Goal: Task Accomplishment & Management: Use online tool/utility

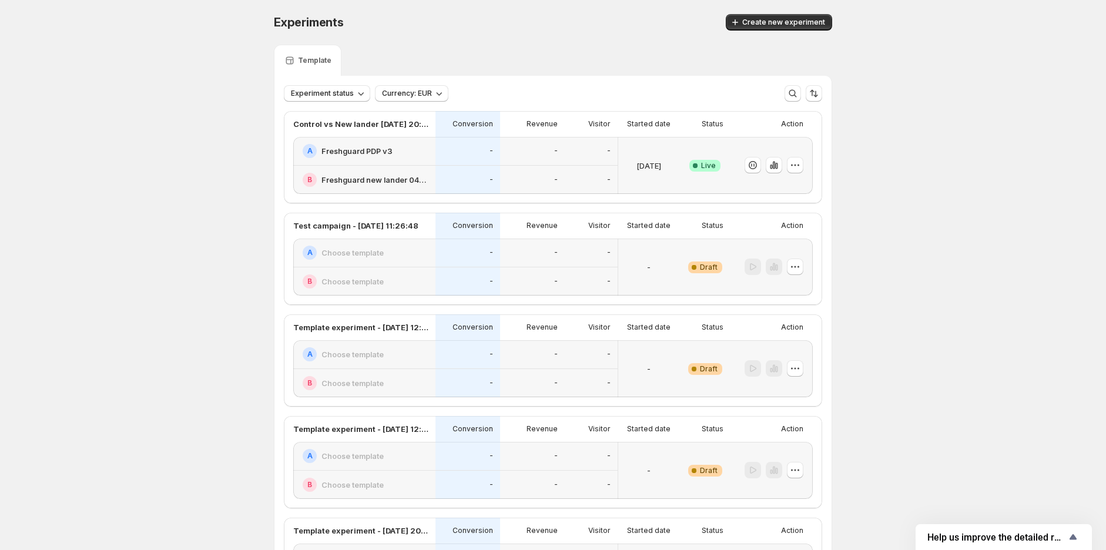
click at [357, 155] on h2 "Freshguard PDP v3" at bounding box center [357, 151] width 71 height 12
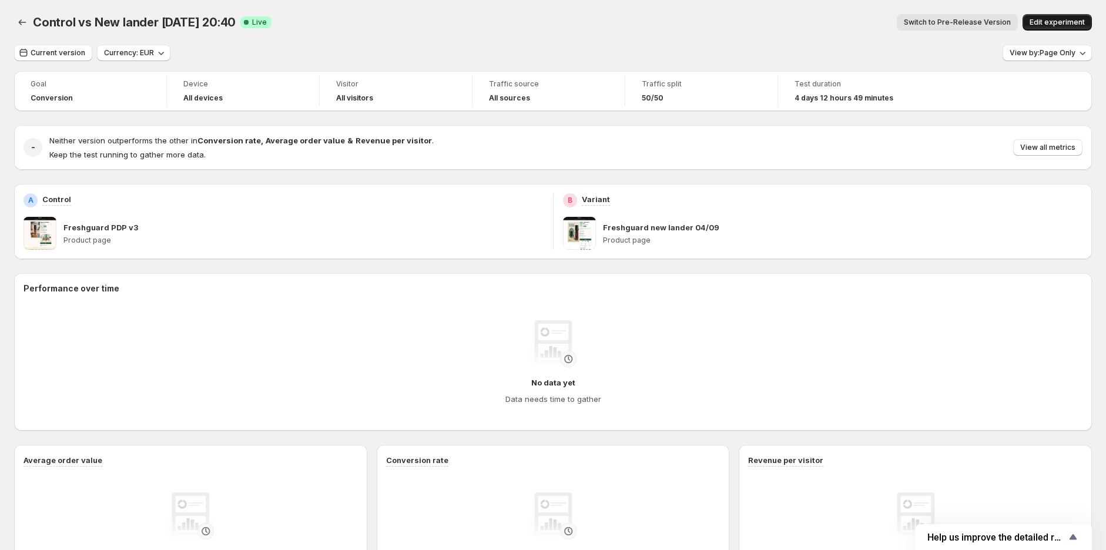
click at [1048, 19] on span "Edit experiment" at bounding box center [1057, 22] width 55 height 9
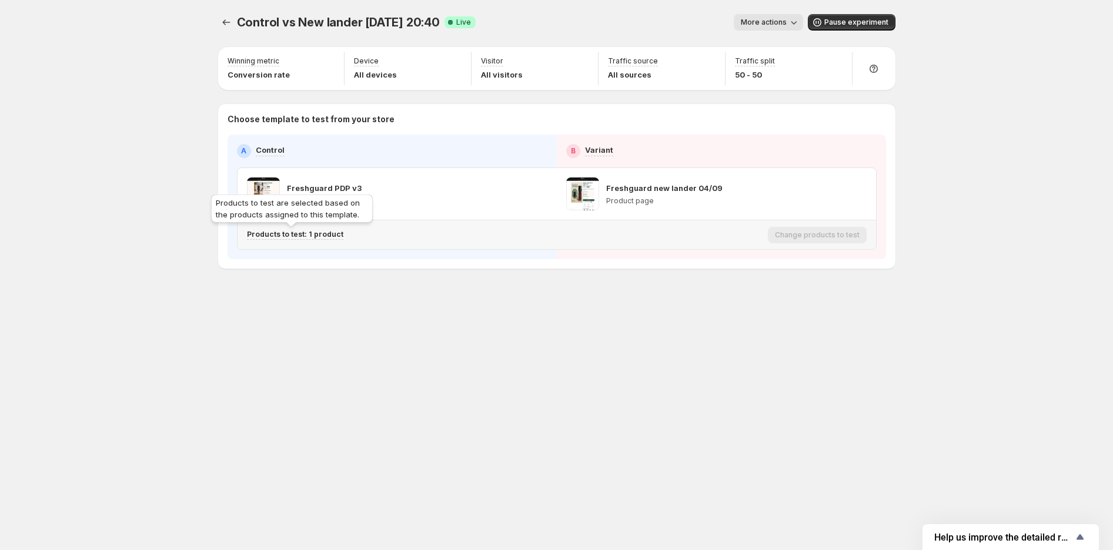
click at [300, 235] on p "Products to test: 1 product" at bounding box center [295, 234] width 96 height 9
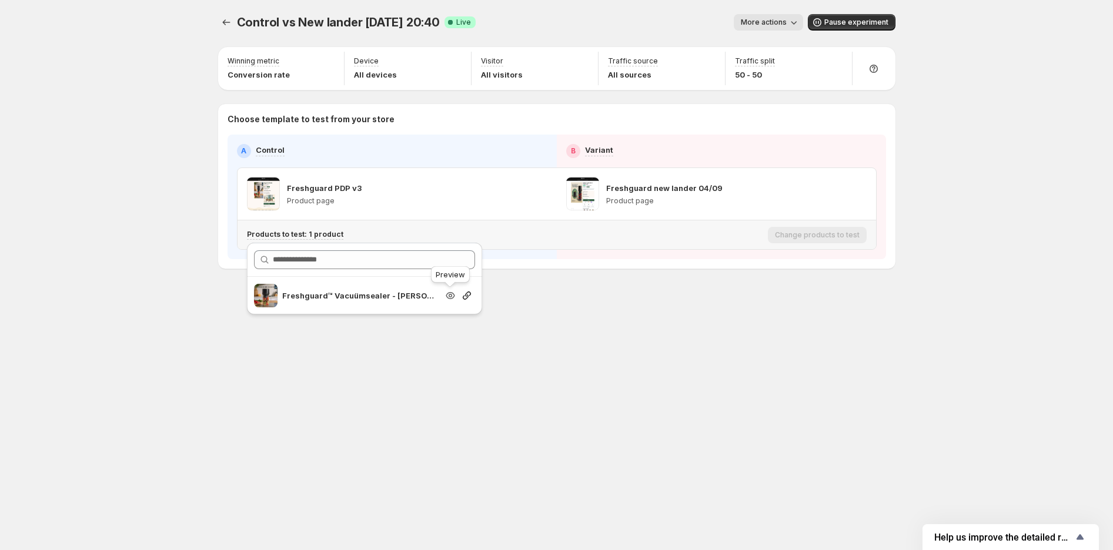
click at [448, 294] on icon "Search for and select a customer segment" at bounding box center [450, 296] width 12 height 12
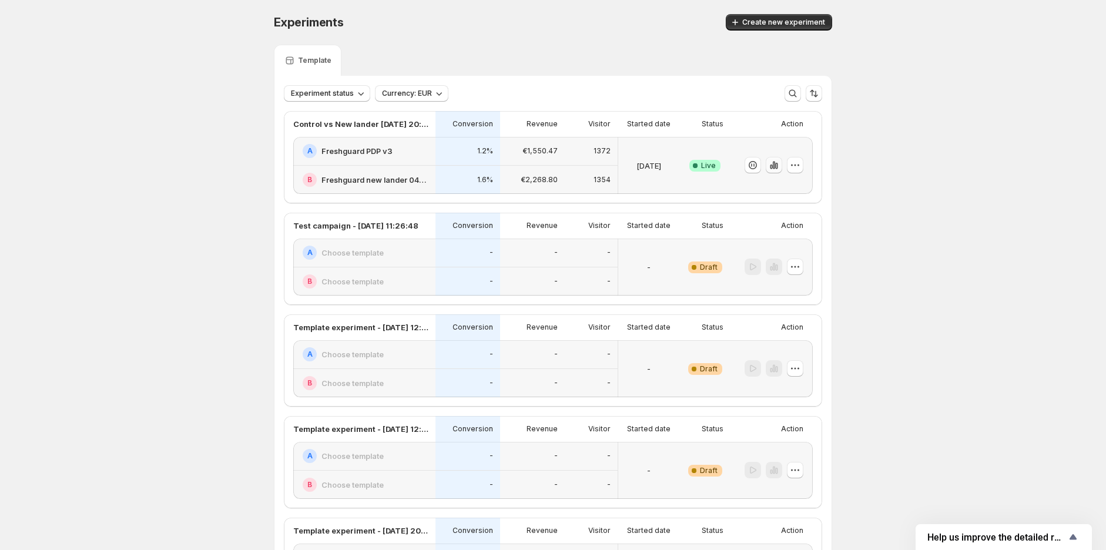
click at [779, 169] on icon "button" at bounding box center [774, 165] width 12 height 12
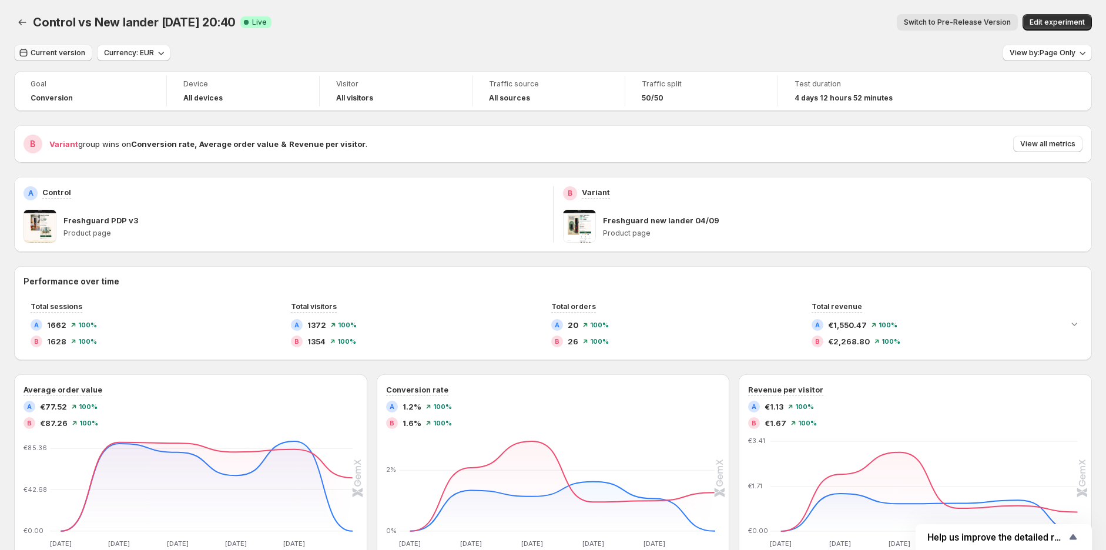
click at [68, 53] on span "Current version" at bounding box center [58, 52] width 55 height 9
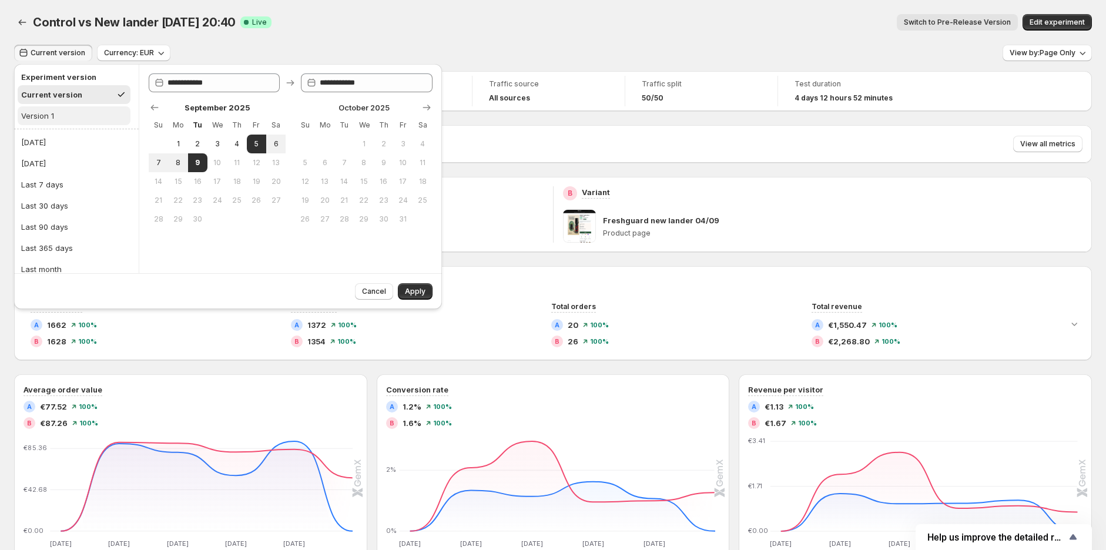
click at [75, 111] on button "Version 1" at bounding box center [74, 115] width 113 height 19
click at [78, 99] on button "Current version" at bounding box center [74, 94] width 113 height 19
click at [78, 113] on button "Version 1" at bounding box center [74, 115] width 113 height 19
click at [82, 99] on button "Current version" at bounding box center [74, 94] width 113 height 19
click at [83, 113] on button "Version 1" at bounding box center [74, 115] width 113 height 19
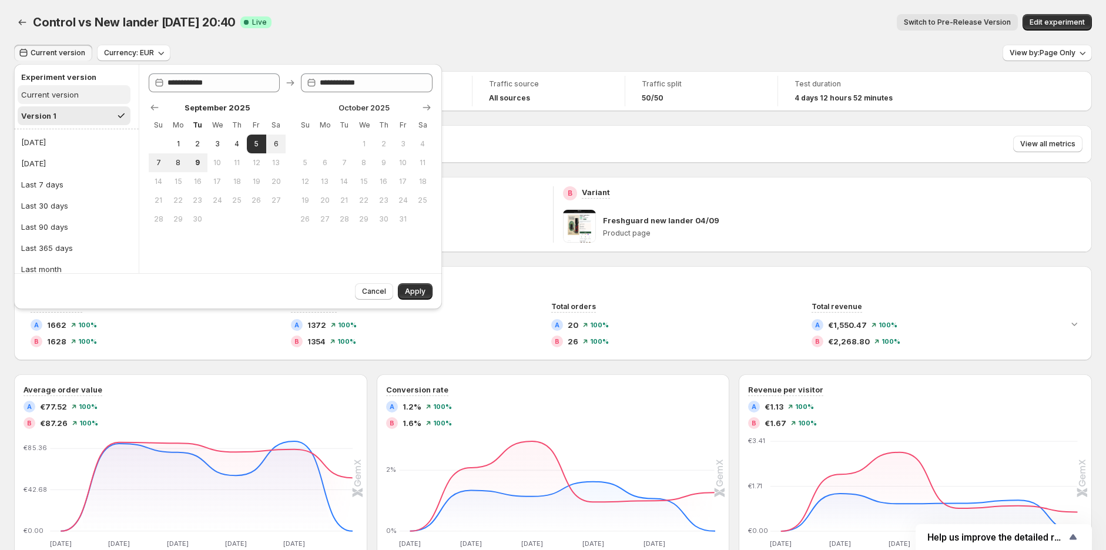
click at [92, 98] on button "Current version" at bounding box center [74, 94] width 113 height 19
type input "**********"
click at [156, 115] on button "Show previous month, August 2025" at bounding box center [154, 107] width 16 height 16
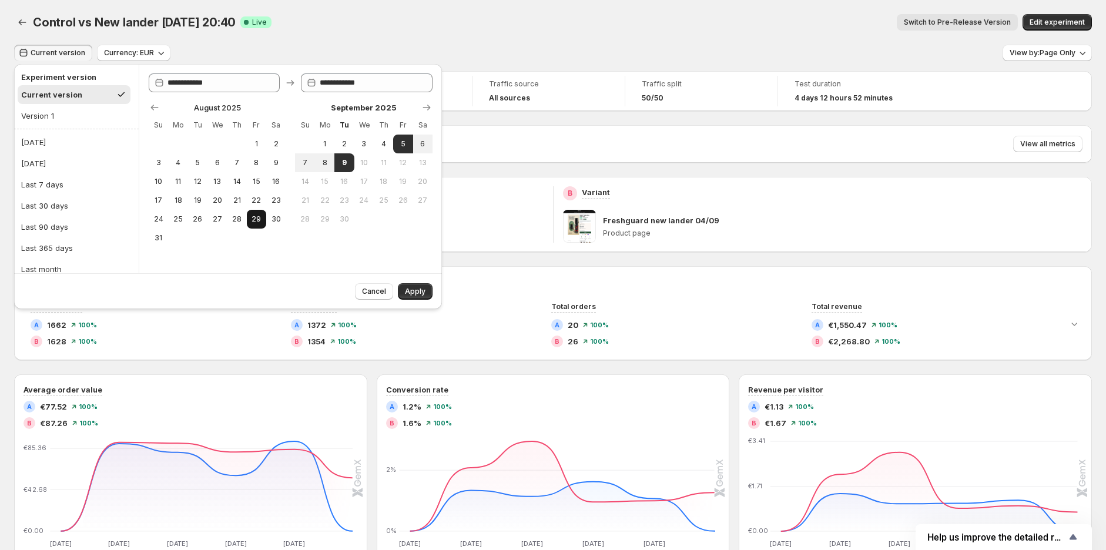
click at [260, 215] on span "29" at bounding box center [257, 219] width 10 height 9
type input "**********"
click at [253, 220] on span "29" at bounding box center [257, 219] width 10 height 9
click at [256, 219] on span "29" at bounding box center [257, 219] width 10 height 9
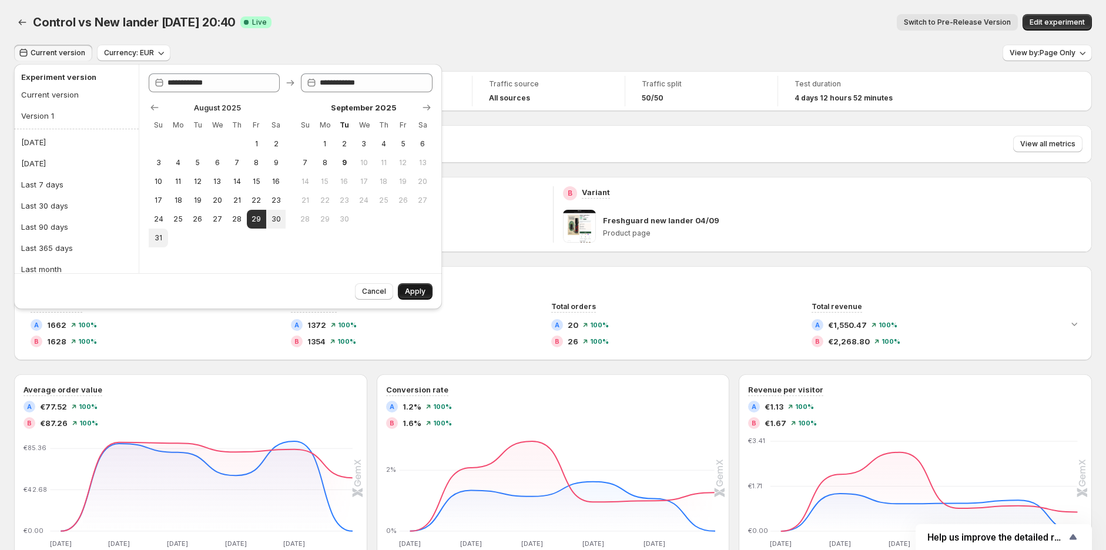
click at [410, 293] on span "Apply" at bounding box center [415, 291] width 21 height 9
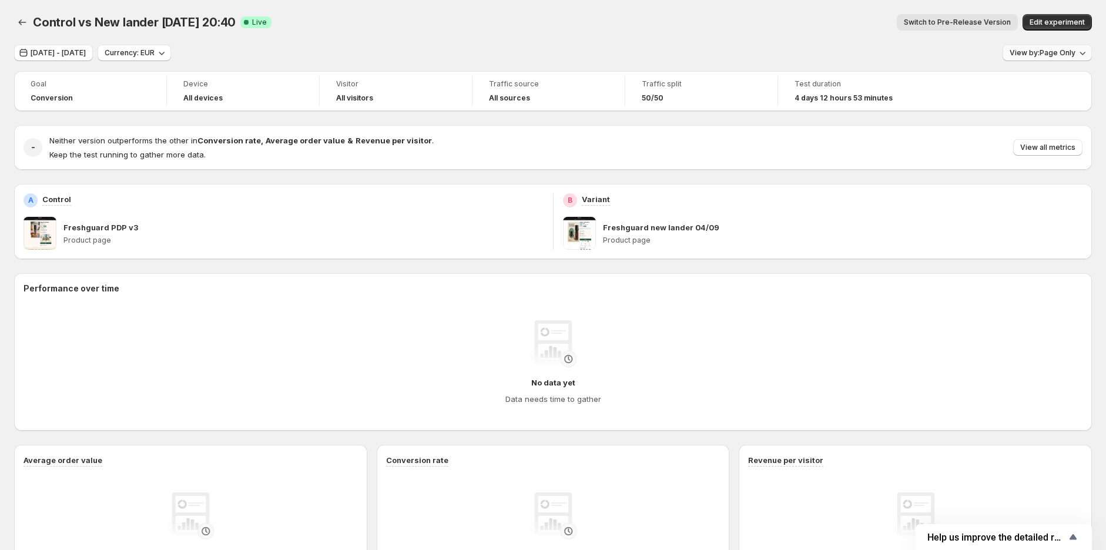
click at [1037, 51] on span "View by: Page Only" at bounding box center [1043, 52] width 66 height 9
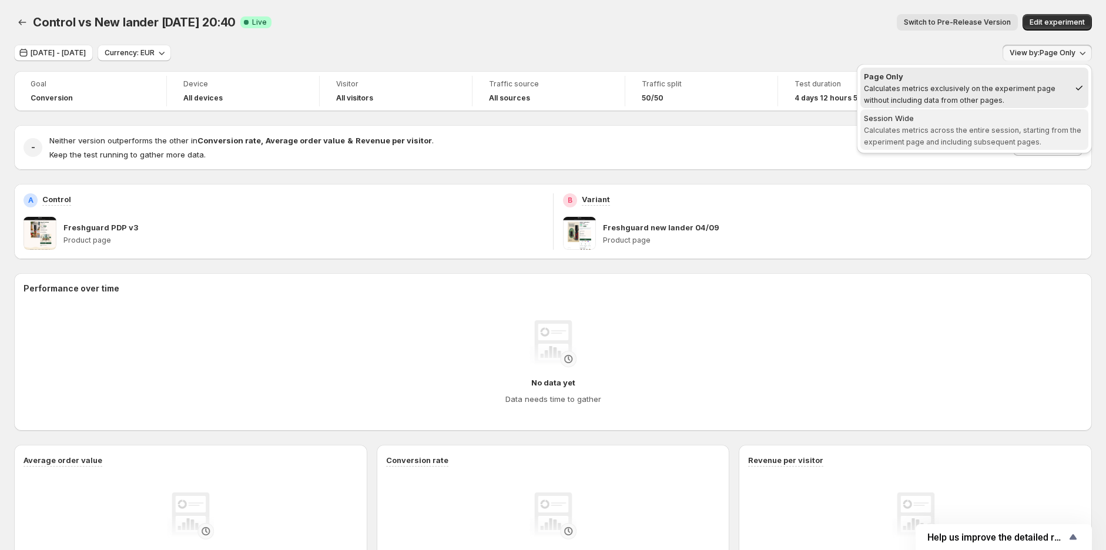
click at [983, 133] on span "Calculates metrics across the entire session, starting from the experiment page…" at bounding box center [972, 136] width 217 height 21
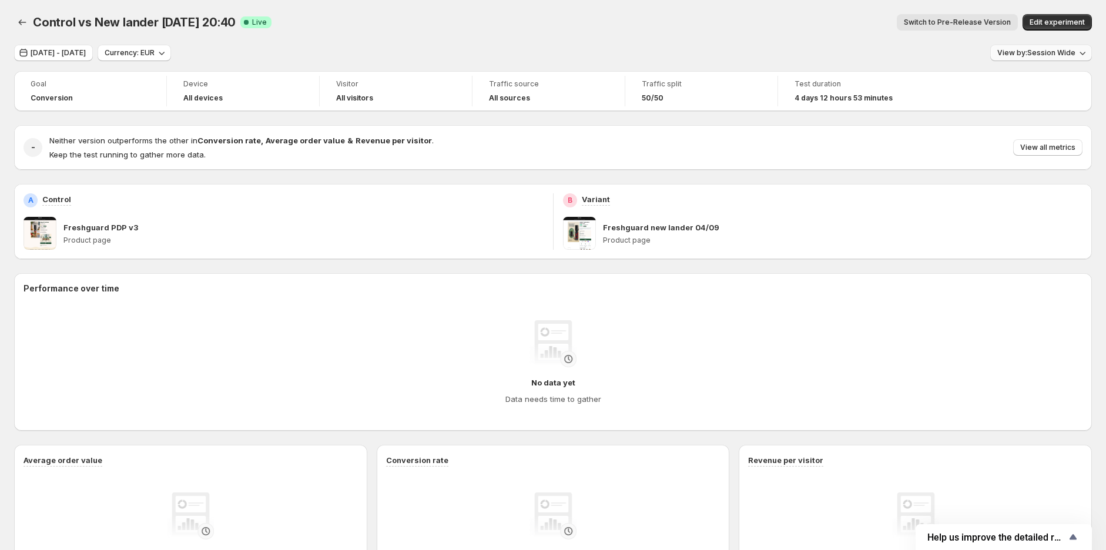
click at [1038, 54] on span "View by: Session Wide" at bounding box center [1037, 52] width 78 height 9
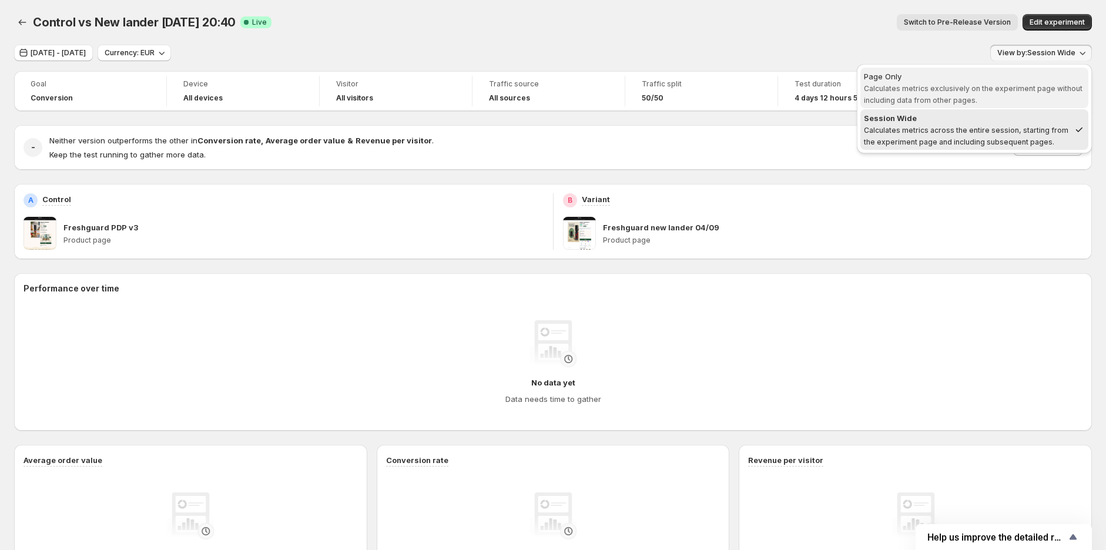
click at [1022, 71] on div "Page Only" at bounding box center [974, 77] width 221 height 12
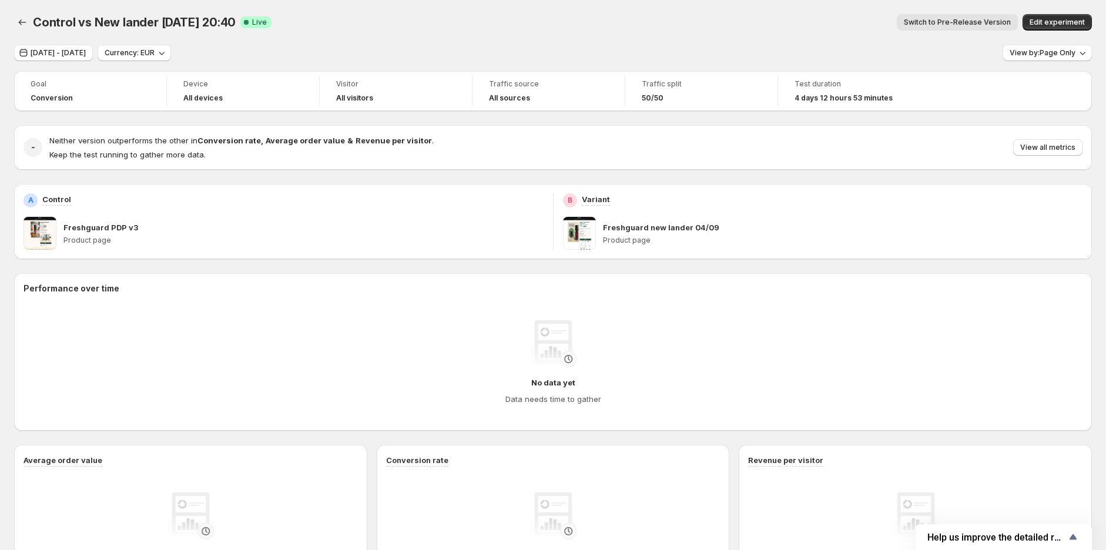
click at [725, 62] on div "Aug 29, 2025 - Aug 29, 2025 Currency: EUR View by: Page Only Goal Conversion De…" at bounding box center [553, 410] width 1078 height 731
click at [86, 53] on span "Aug 29, 2025 - Aug 29, 2025" at bounding box center [58, 52] width 55 height 9
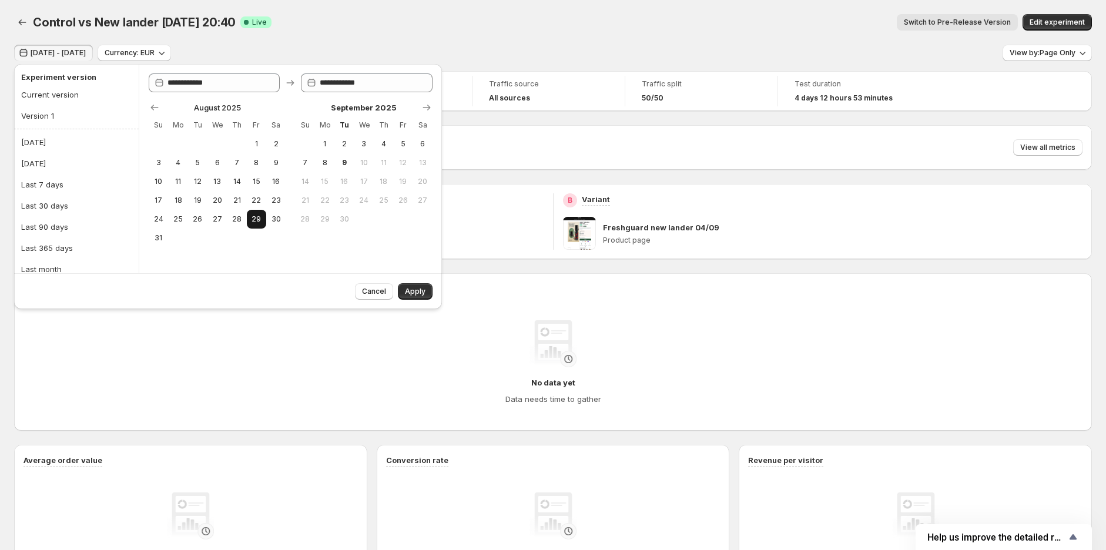
click at [255, 223] on span "29" at bounding box center [257, 219] width 10 height 9
click at [230, 221] on button "28" at bounding box center [236, 219] width 19 height 19
type input "**********"
click at [250, 220] on button "29" at bounding box center [256, 219] width 19 height 19
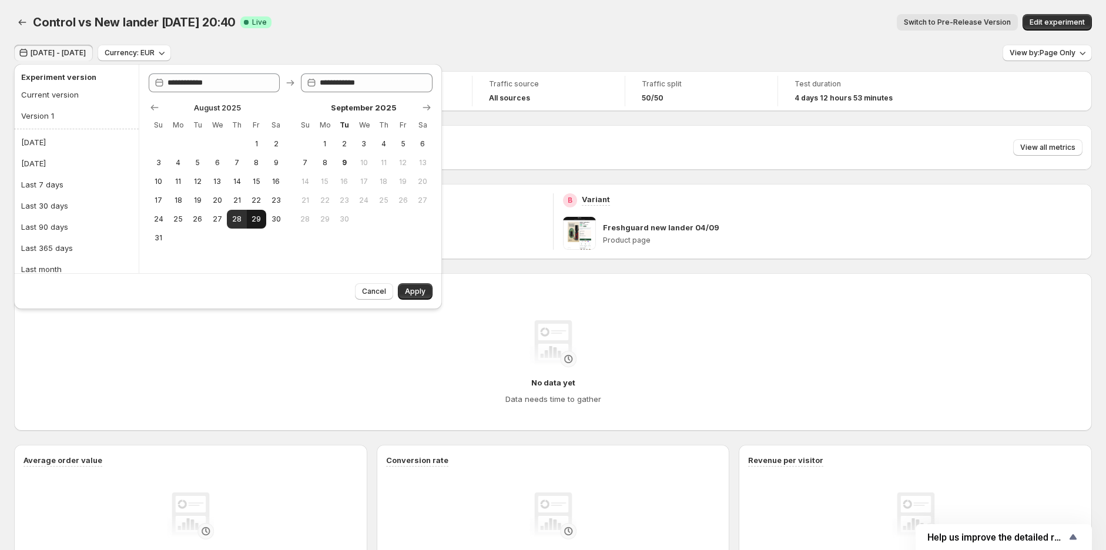
type input "**********"
click at [422, 295] on span "Apply" at bounding box center [415, 291] width 21 height 9
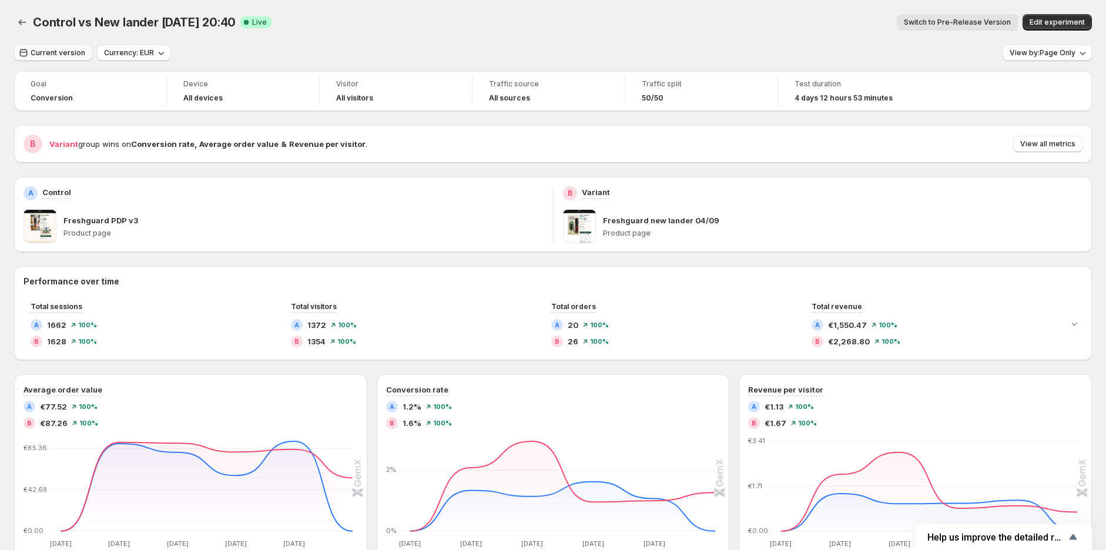
click at [68, 53] on span "Current version" at bounding box center [58, 52] width 55 height 9
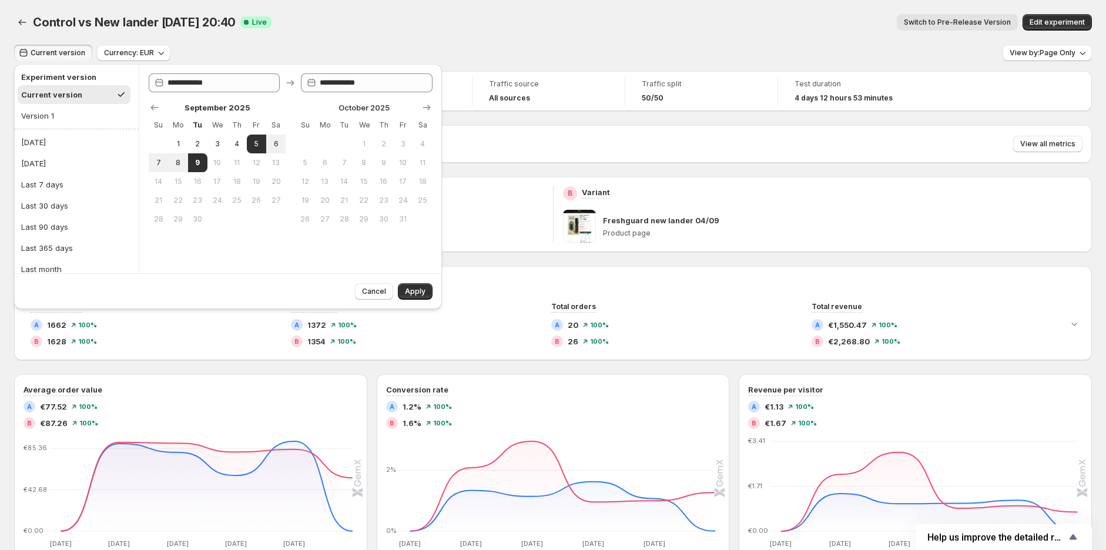
click at [162, 112] on div at bounding box center [291, 108] width 284 height 12
click at [159, 111] on icon "Show previous month, August 2025" at bounding box center [155, 108] width 12 height 12
click at [260, 222] on span "29" at bounding box center [257, 219] width 10 height 9
type input "**********"
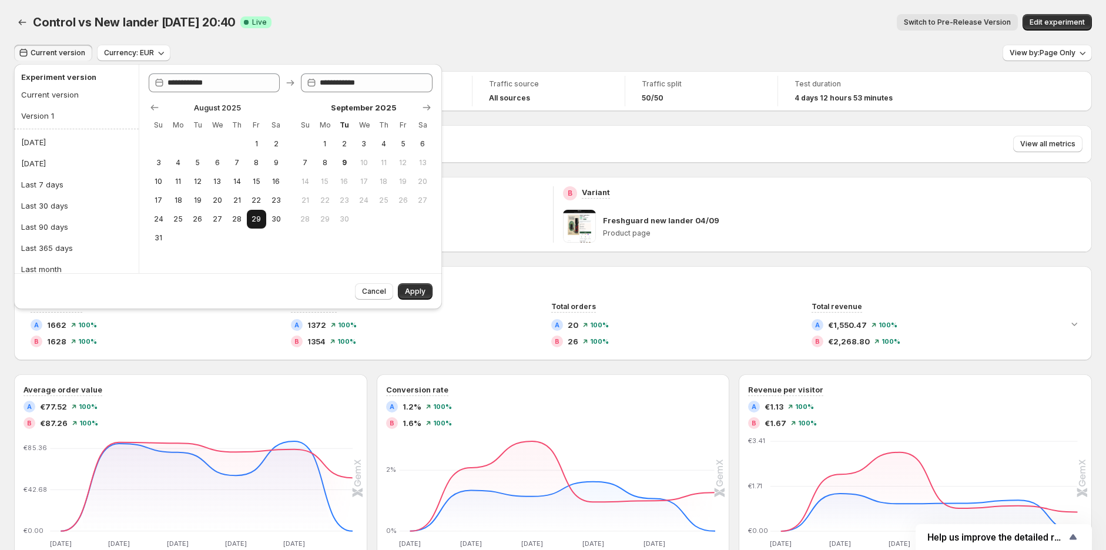
click at [260, 222] on span "29" at bounding box center [257, 219] width 10 height 9
click at [410, 295] on span "Apply" at bounding box center [415, 291] width 21 height 9
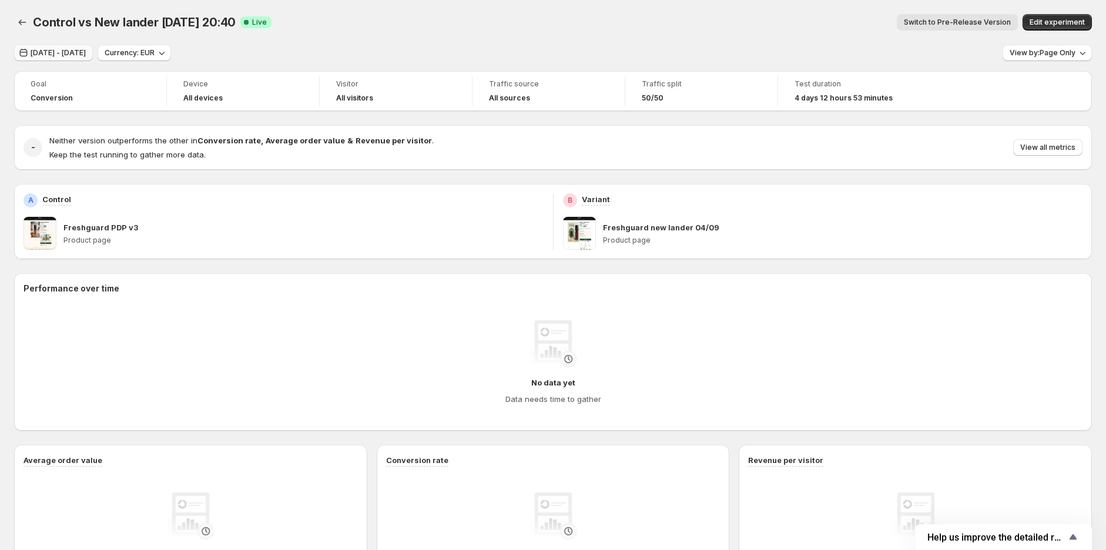
click at [40, 56] on span "Aug 29, 2025 - Aug 29, 2025" at bounding box center [58, 52] width 55 height 9
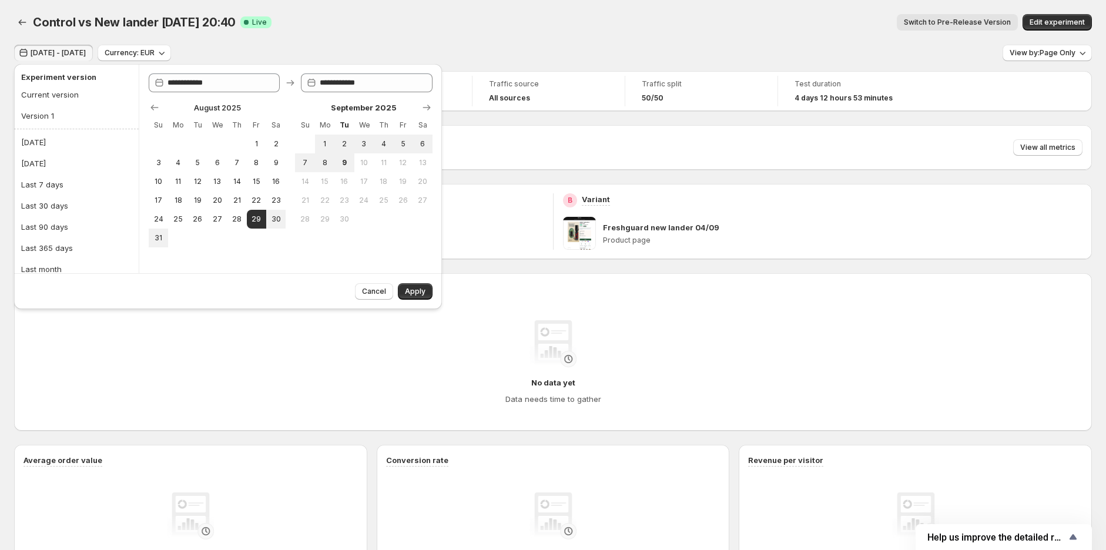
click at [86, 52] on span "Aug 29, 2025 - Aug 29, 2025" at bounding box center [58, 52] width 55 height 9
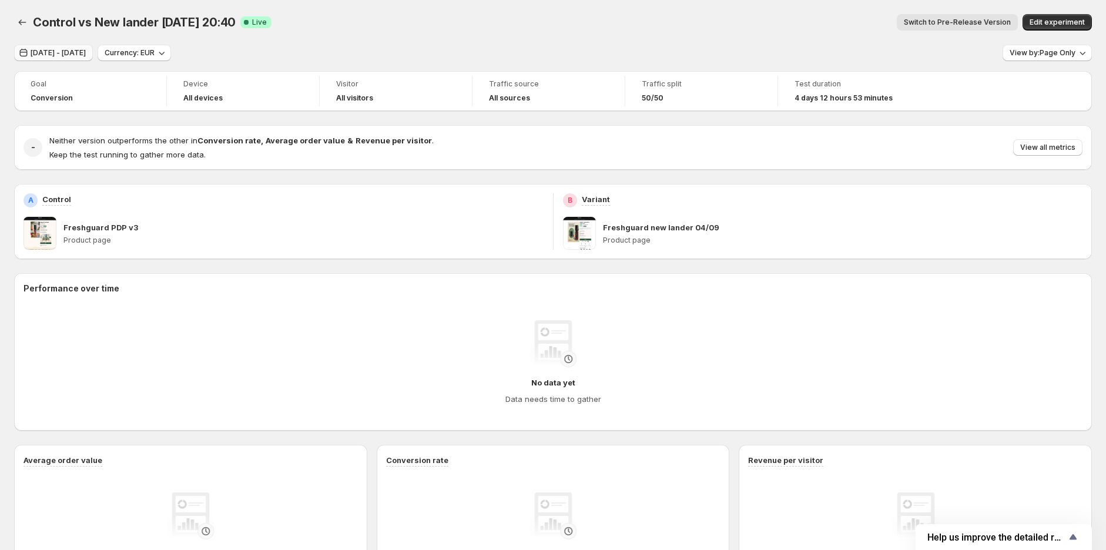
click at [48, 50] on span "Aug 29, 2025 - Aug 29, 2025" at bounding box center [58, 52] width 55 height 9
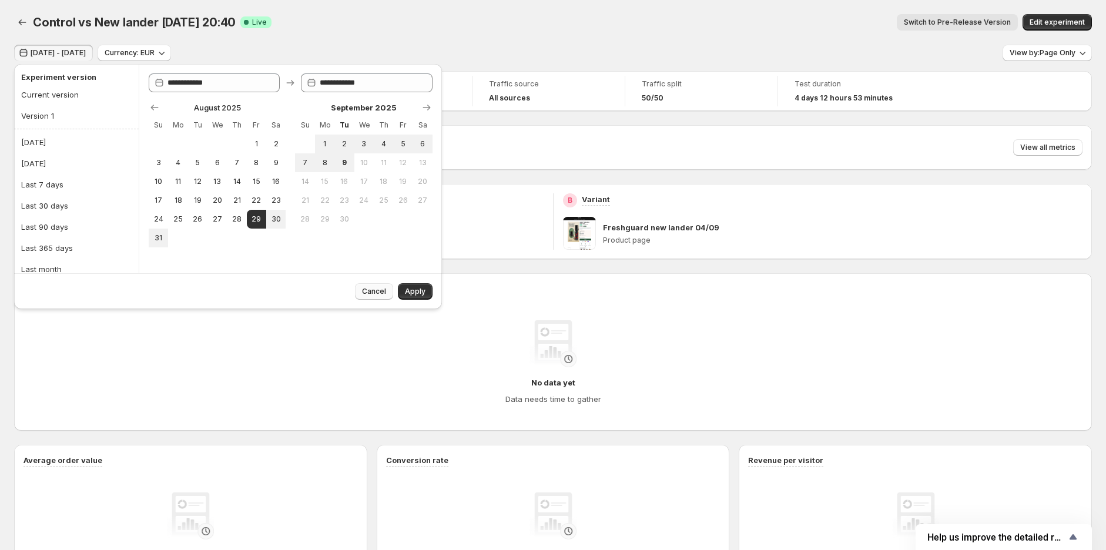
click at [367, 290] on span "Cancel" at bounding box center [374, 291] width 24 height 9
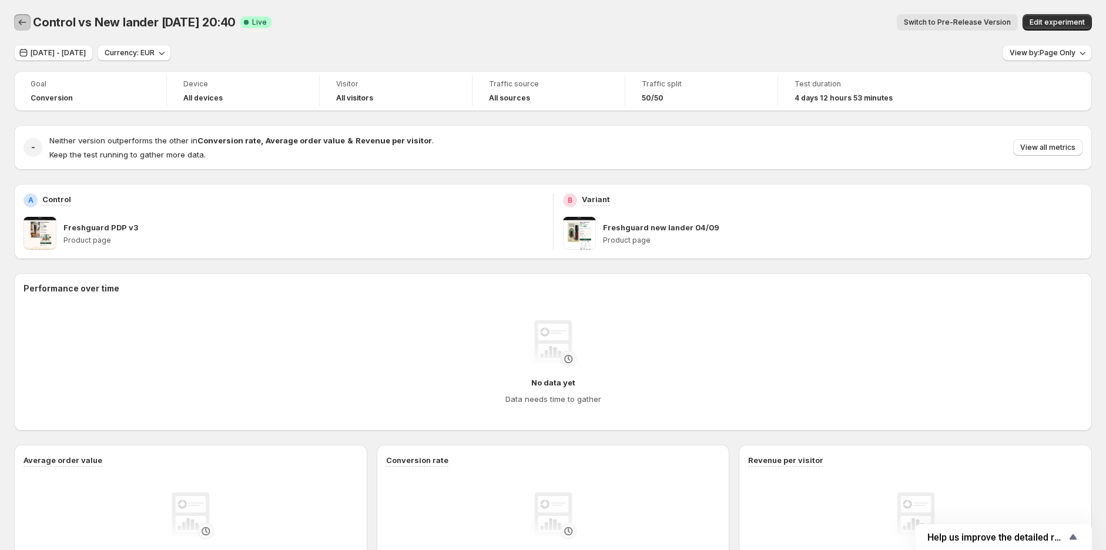
click at [19, 24] on icon "Back" at bounding box center [22, 22] width 12 height 12
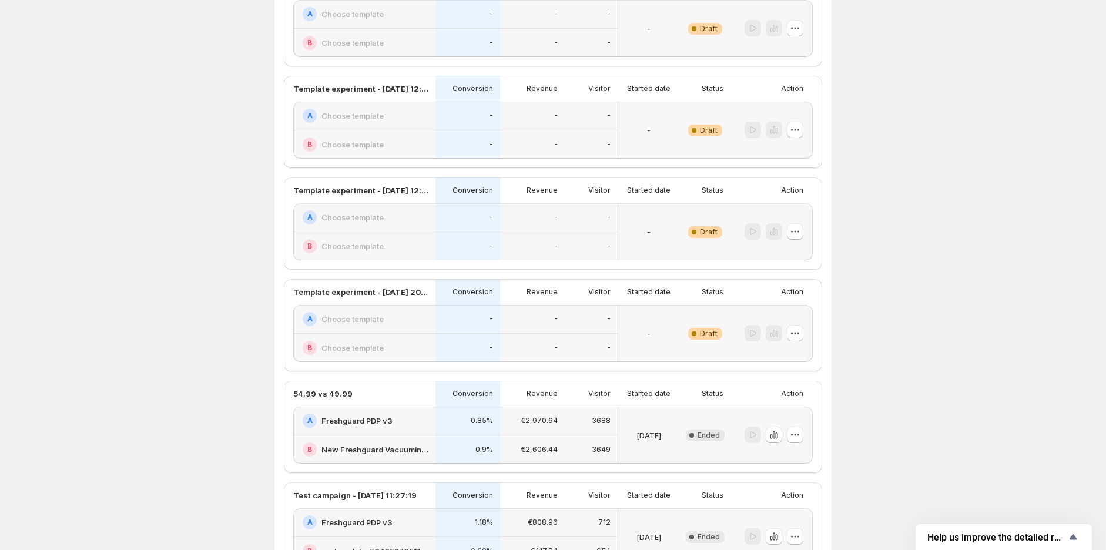
scroll to position [326, 0]
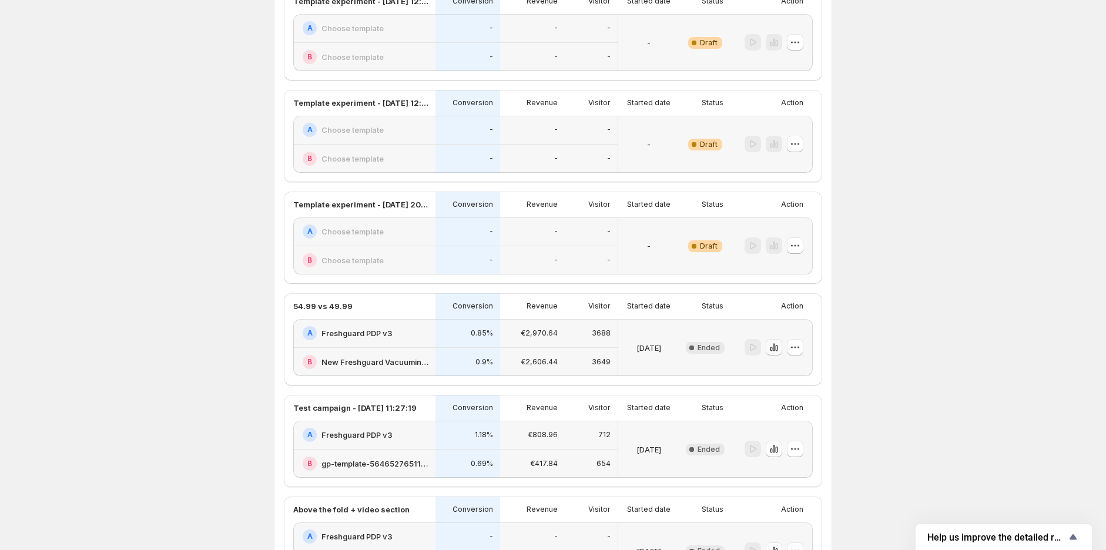
click at [776, 347] on icon "button" at bounding box center [774, 348] width 12 height 12
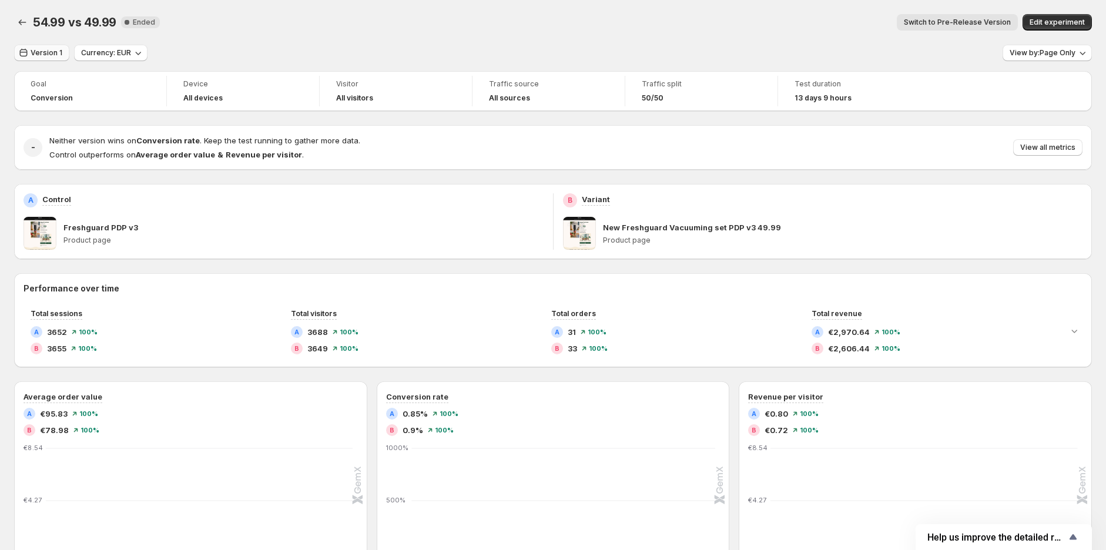
click at [53, 51] on span "Version 1" at bounding box center [47, 52] width 32 height 9
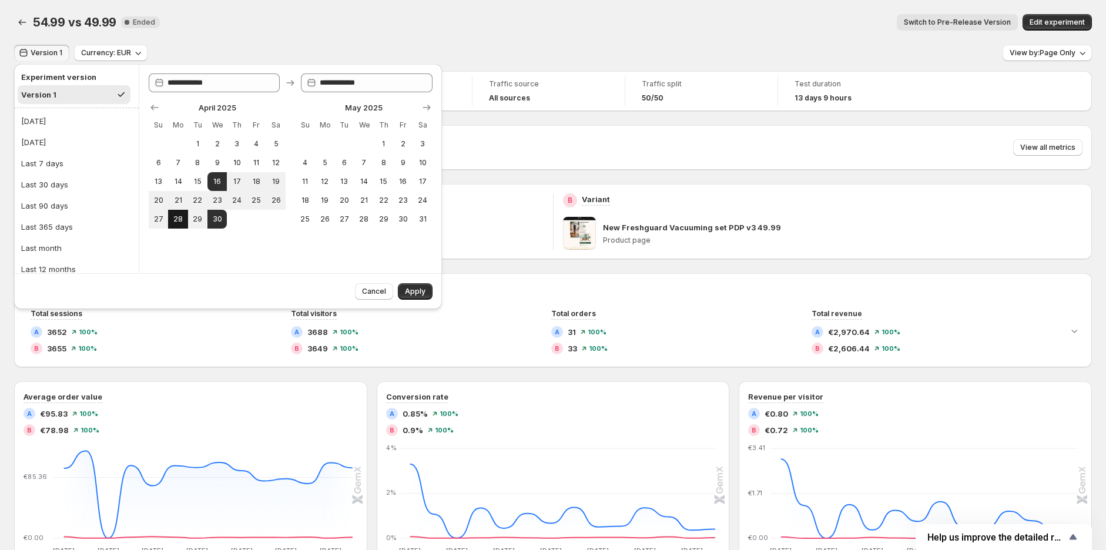
click at [183, 220] on button "28" at bounding box center [177, 219] width 19 height 19
type input "**********"
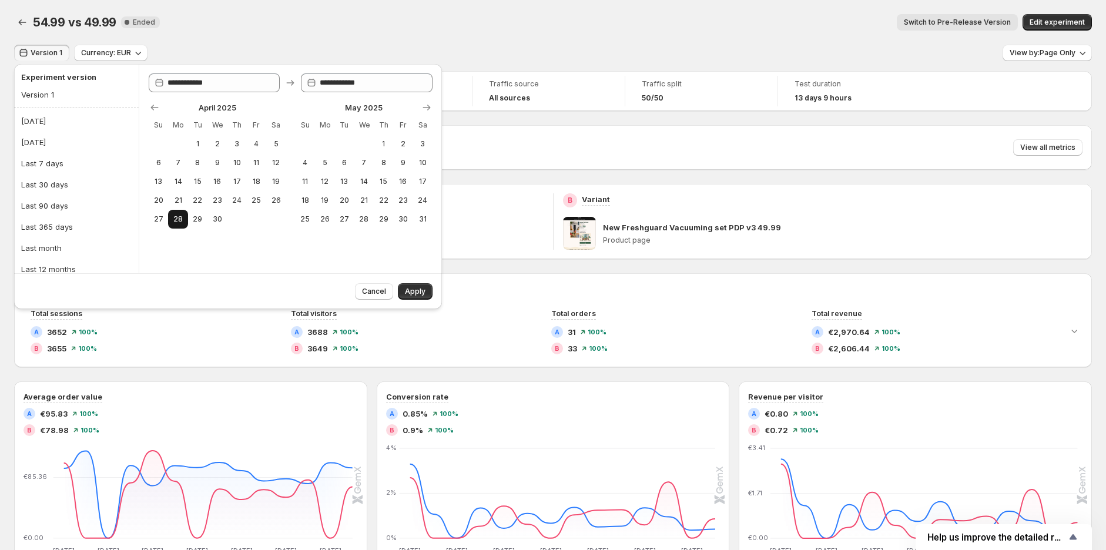
click at [183, 220] on button "28" at bounding box center [177, 219] width 19 height 19
click at [417, 290] on span "Apply" at bounding box center [415, 291] width 21 height 9
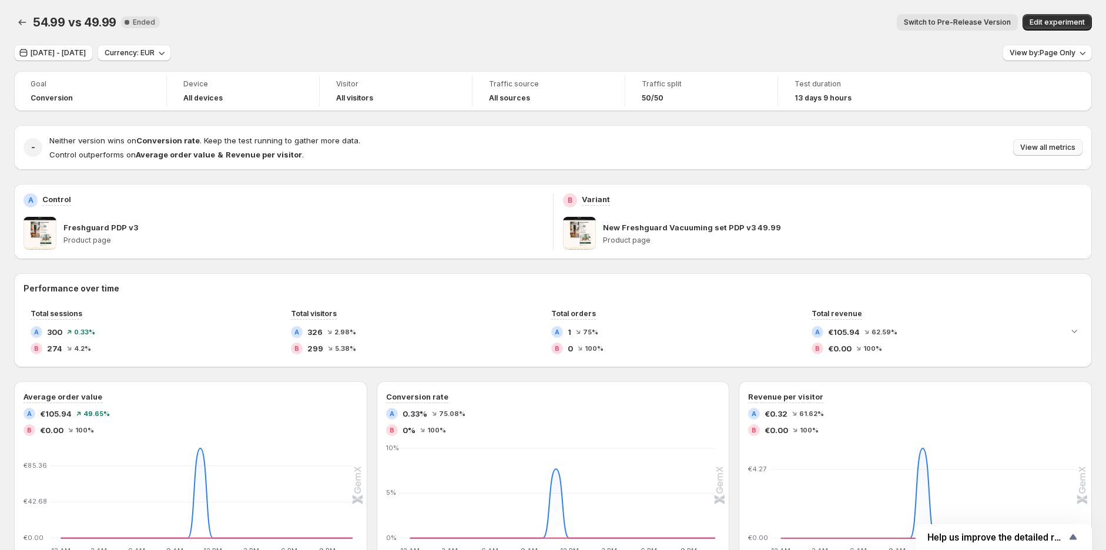
click at [1050, 146] on span "View all metrics" at bounding box center [1047, 147] width 55 height 9
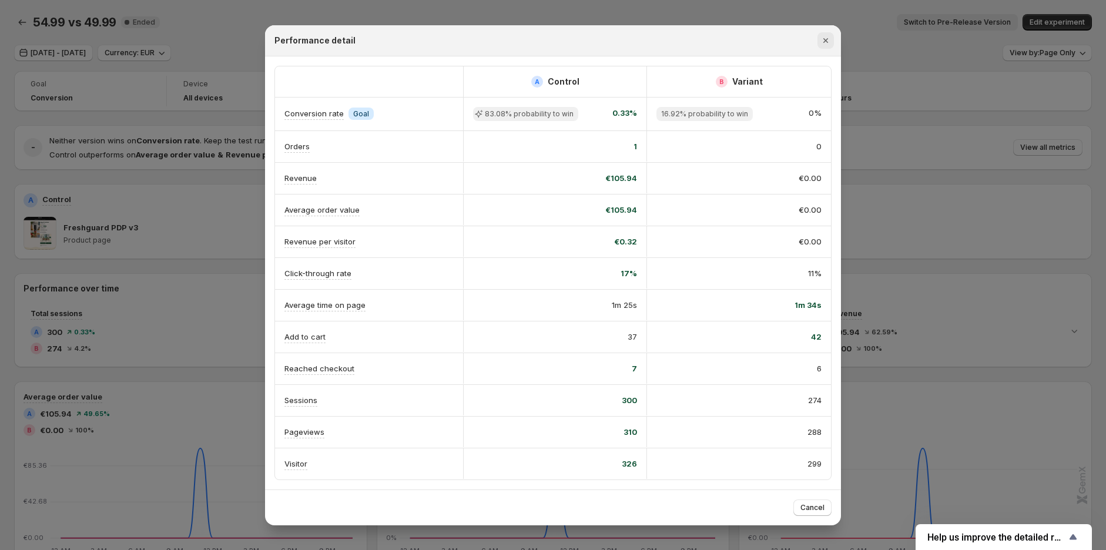
click at [829, 39] on icon "Close" at bounding box center [826, 41] width 12 height 12
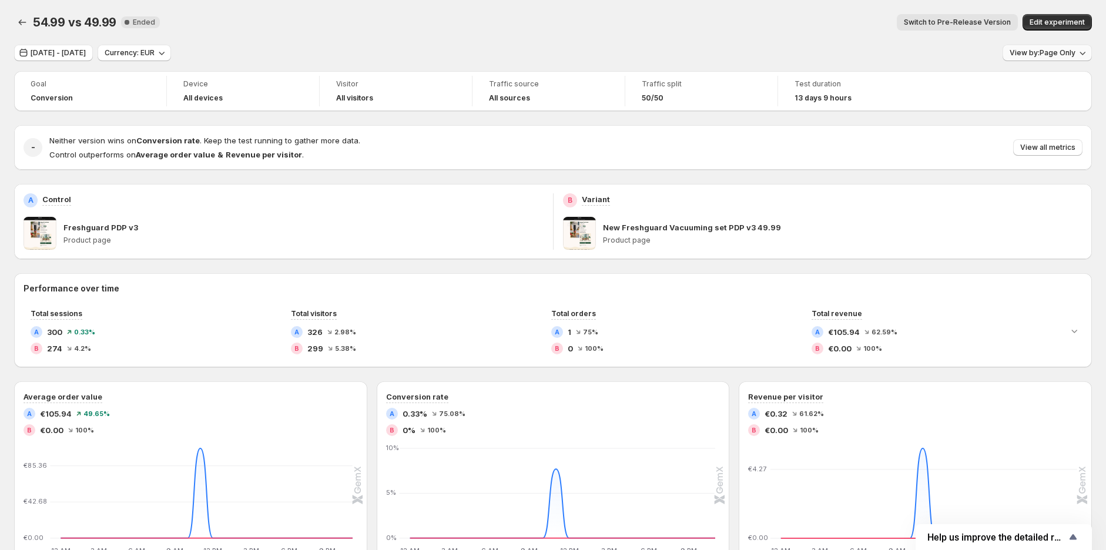
click at [1021, 56] on span "View by: Page Only" at bounding box center [1043, 52] width 66 height 9
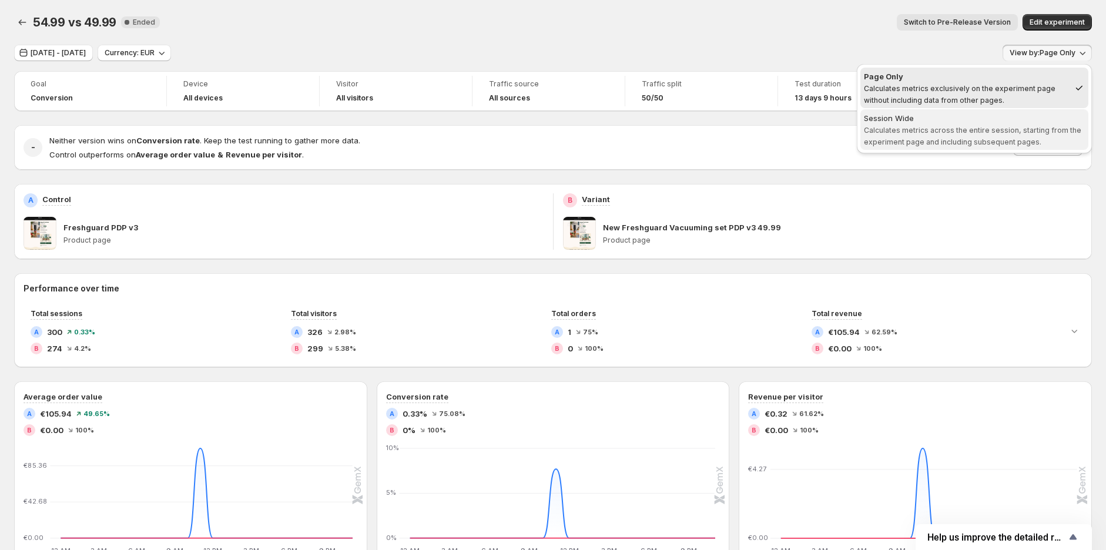
click at [966, 135] on span "Session Wide Calculates metrics across the entire session, starting from the ex…" at bounding box center [974, 129] width 221 height 35
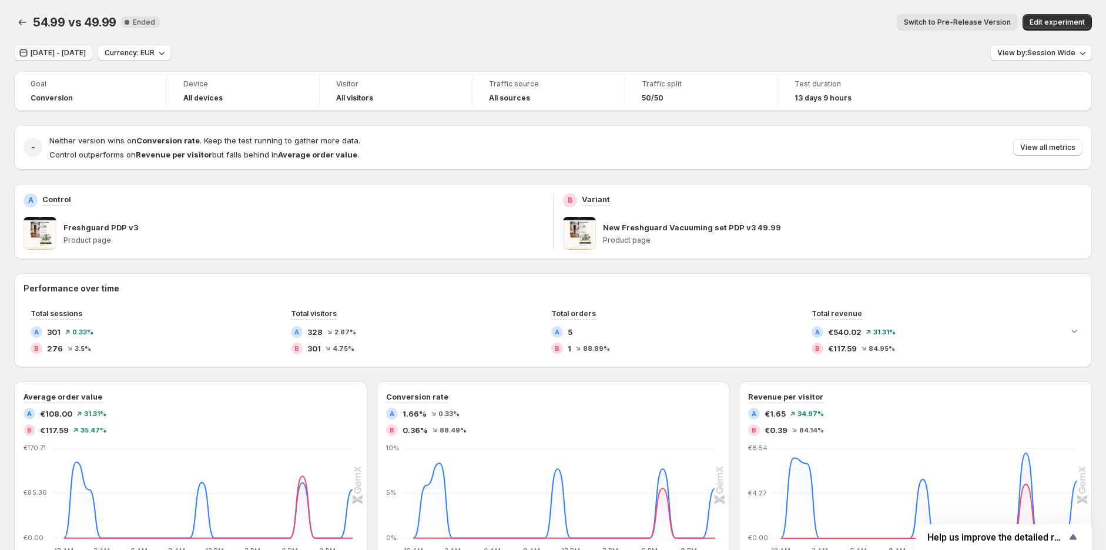
click at [47, 52] on span "Apr 28, 2025 - Apr 28, 2025" at bounding box center [58, 52] width 55 height 9
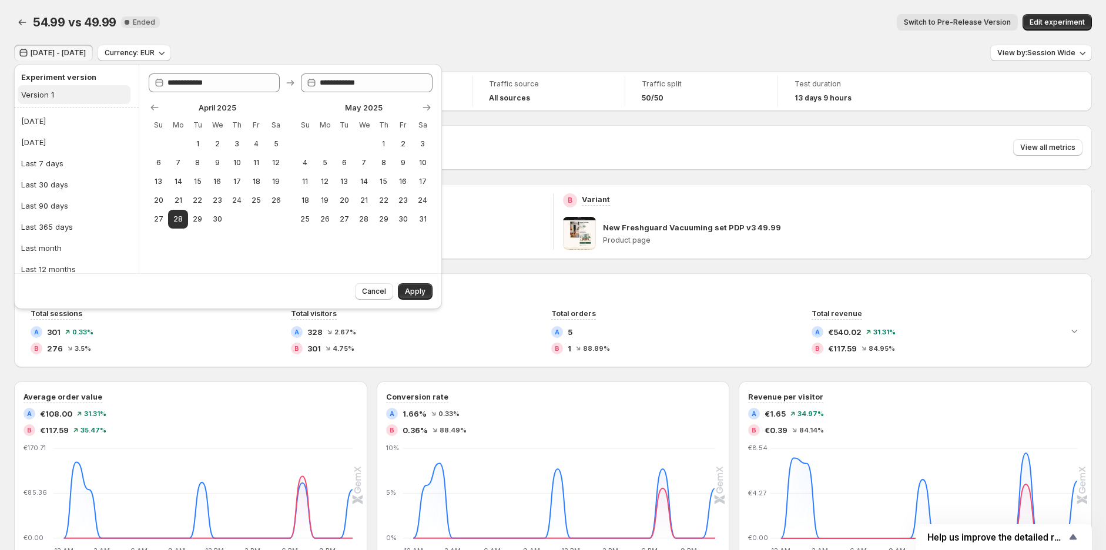
click at [73, 92] on button "Version 1" at bounding box center [74, 94] width 113 height 19
type input "**********"
click at [825, 101] on span "13 days 9 hours" at bounding box center [823, 97] width 57 height 9
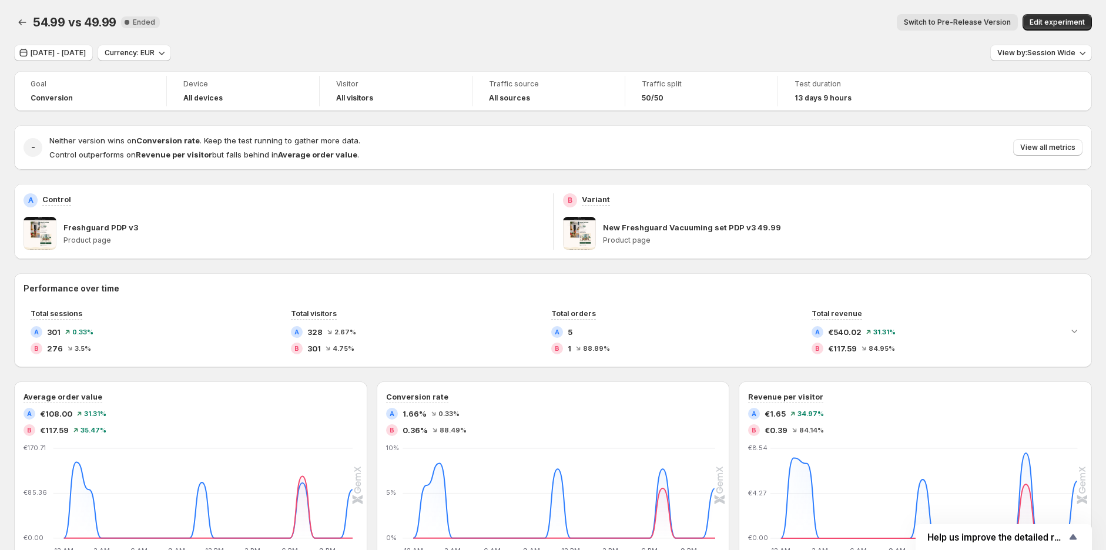
click at [825, 101] on span "13 days 9 hours" at bounding box center [823, 97] width 57 height 9
click at [829, 102] on span "13 days 9 hours" at bounding box center [823, 97] width 57 height 9
click at [830, 102] on span "13 days 9 hours" at bounding box center [823, 97] width 57 height 9
click at [34, 18] on span "54.99 vs 49.99" at bounding box center [74, 22] width 83 height 14
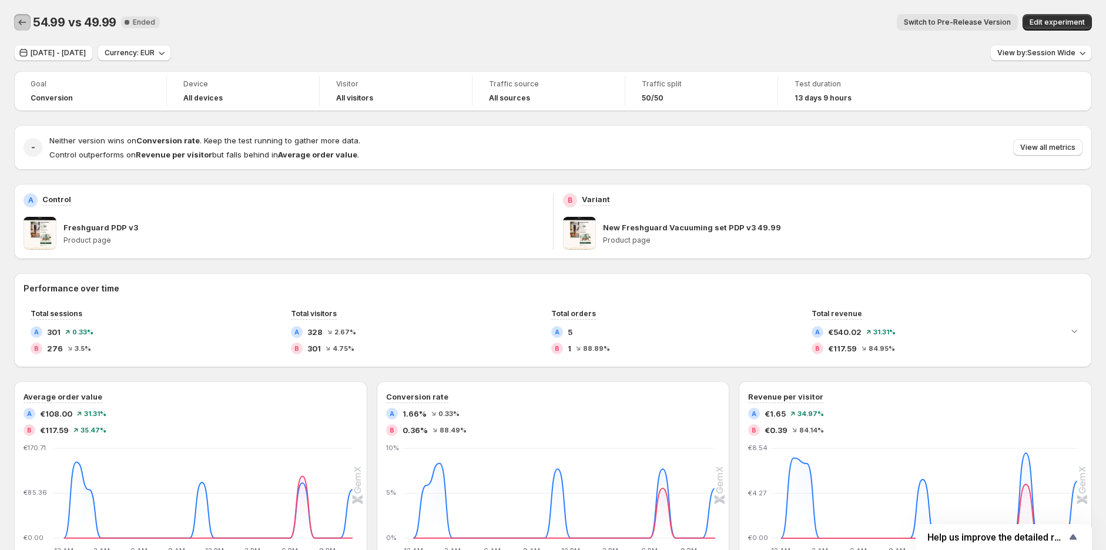
click at [25, 20] on icon "Back" at bounding box center [22, 22] width 12 height 12
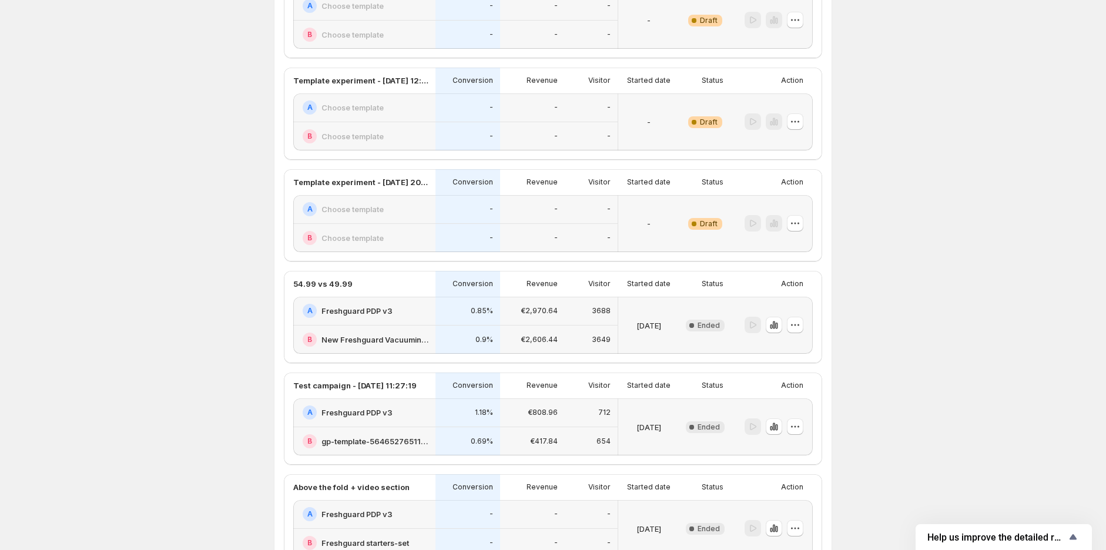
scroll to position [326, 0]
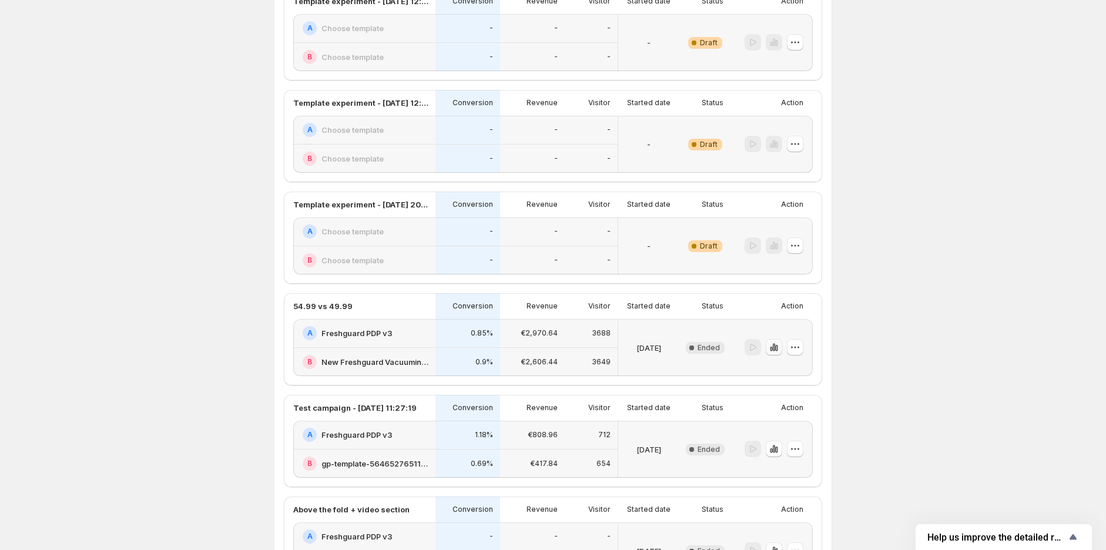
click at [782, 346] on button "button" at bounding box center [774, 347] width 16 height 16
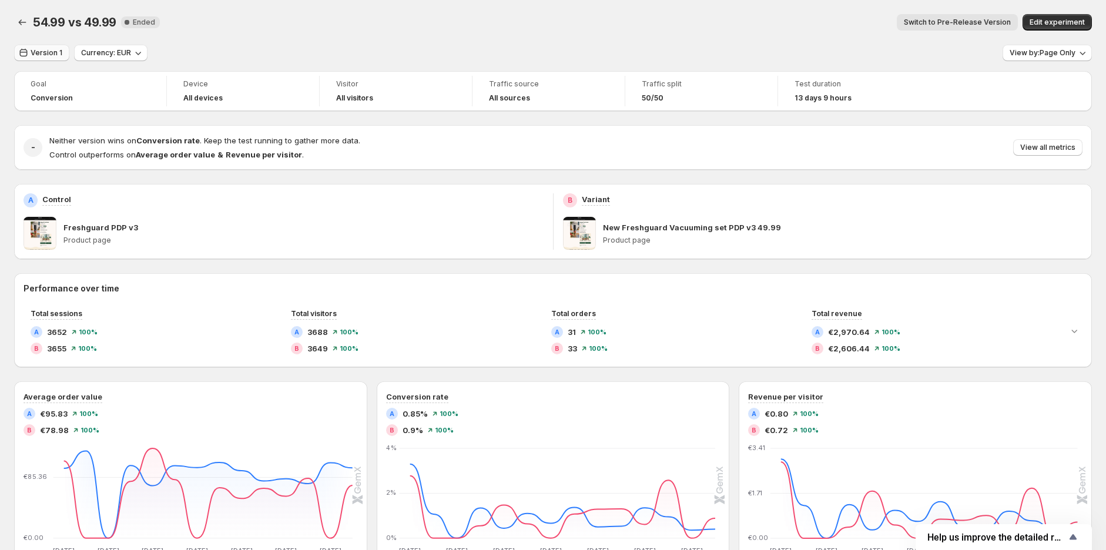
click at [48, 52] on span "Version 1" at bounding box center [47, 52] width 32 height 9
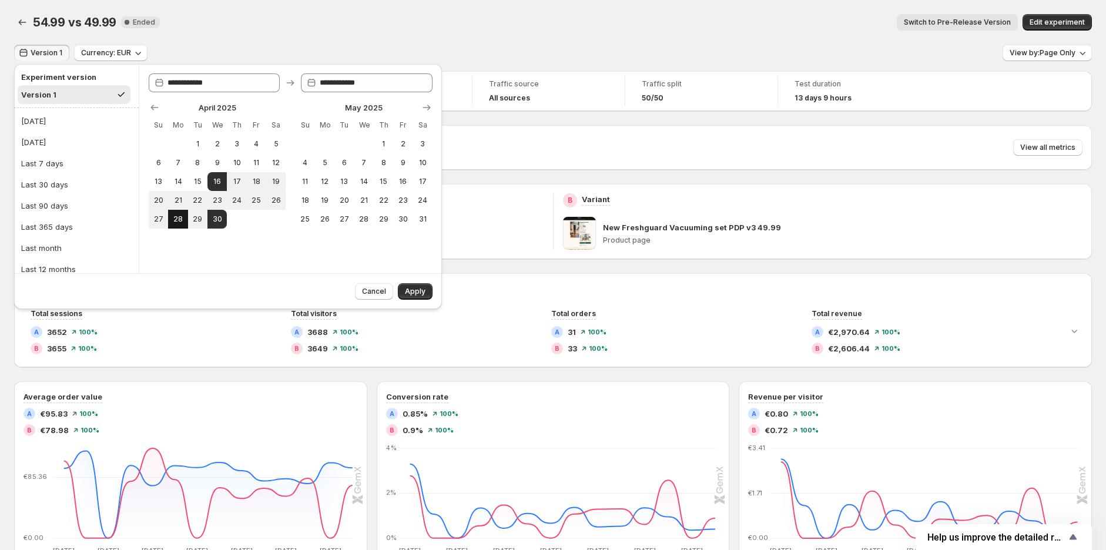
click at [173, 217] on span "28" at bounding box center [178, 219] width 10 height 9
type input "**********"
click at [173, 217] on span "28" at bounding box center [178, 219] width 10 height 9
click at [178, 219] on span "28" at bounding box center [178, 219] width 10 height 9
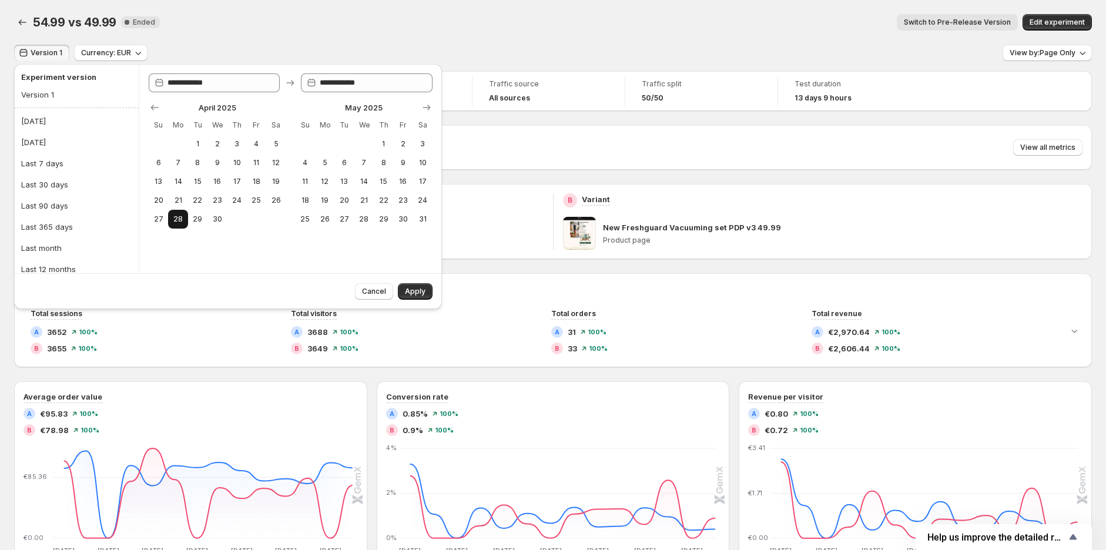
click at [178, 219] on span "28" at bounding box center [178, 219] width 10 height 9
click at [404, 293] on button "Apply" at bounding box center [415, 291] width 35 height 16
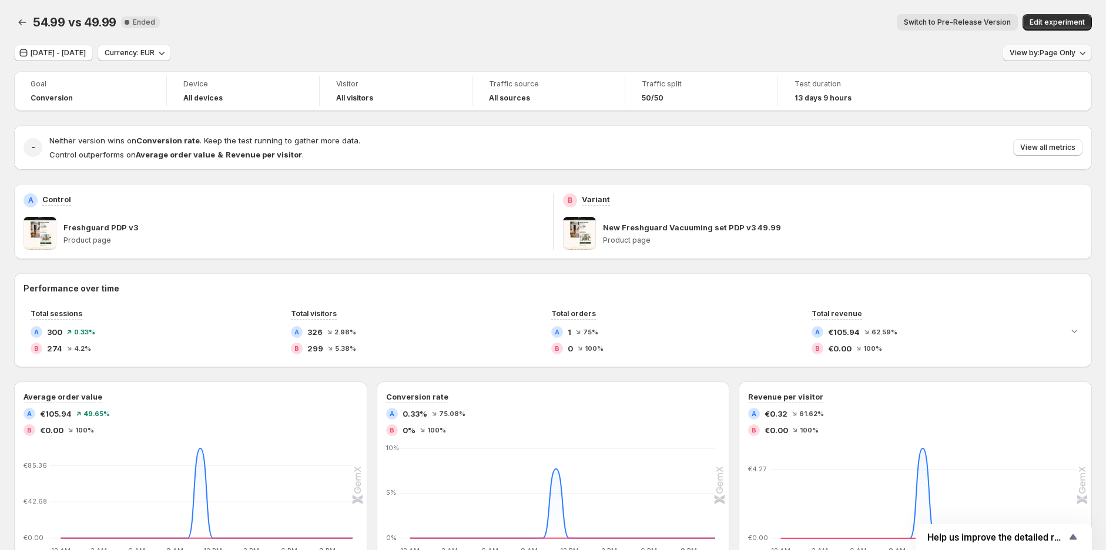
click at [1044, 55] on span "View by: Page Only" at bounding box center [1043, 52] width 66 height 9
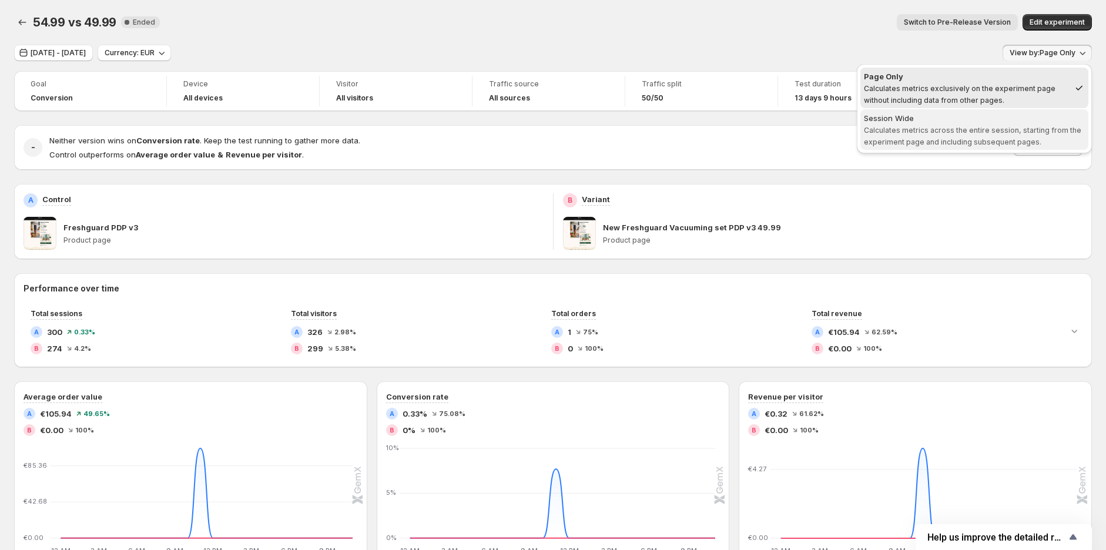
click at [1010, 121] on div "Session Wide" at bounding box center [974, 118] width 221 height 12
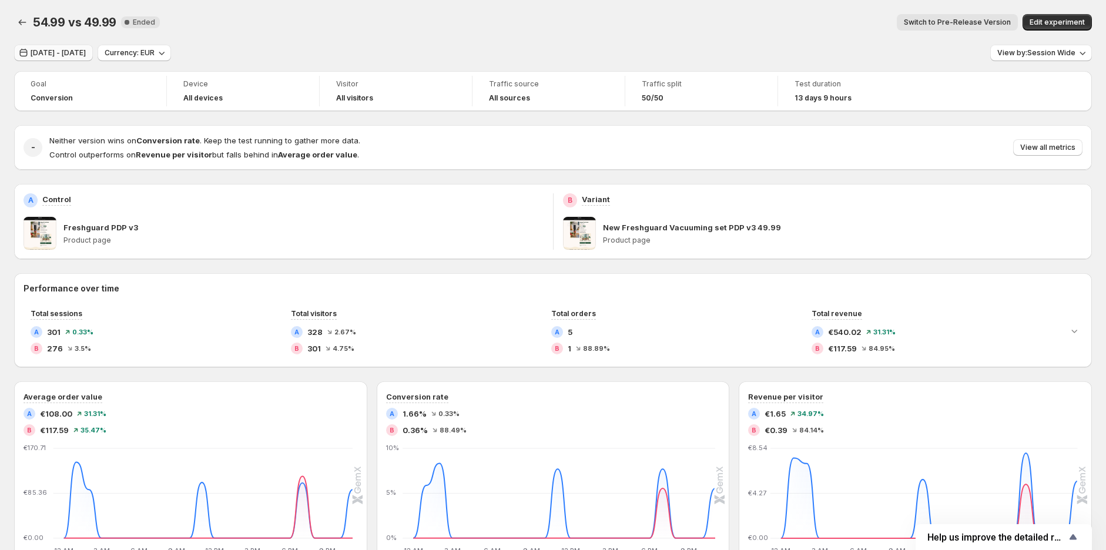
click at [83, 50] on span "Apr 28, 2025 - Apr 28, 2025" at bounding box center [58, 52] width 55 height 9
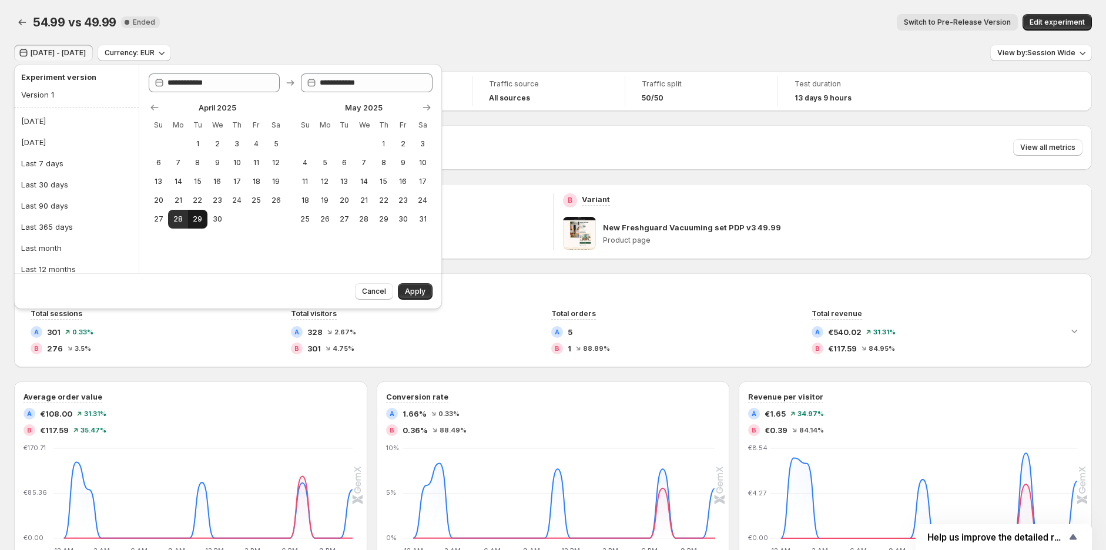
click at [198, 221] on span "29" at bounding box center [198, 219] width 10 height 9
type input "**********"
click at [198, 221] on span "29" at bounding box center [198, 219] width 10 height 9
type input "**********"
click at [420, 292] on span "Apply" at bounding box center [415, 291] width 21 height 9
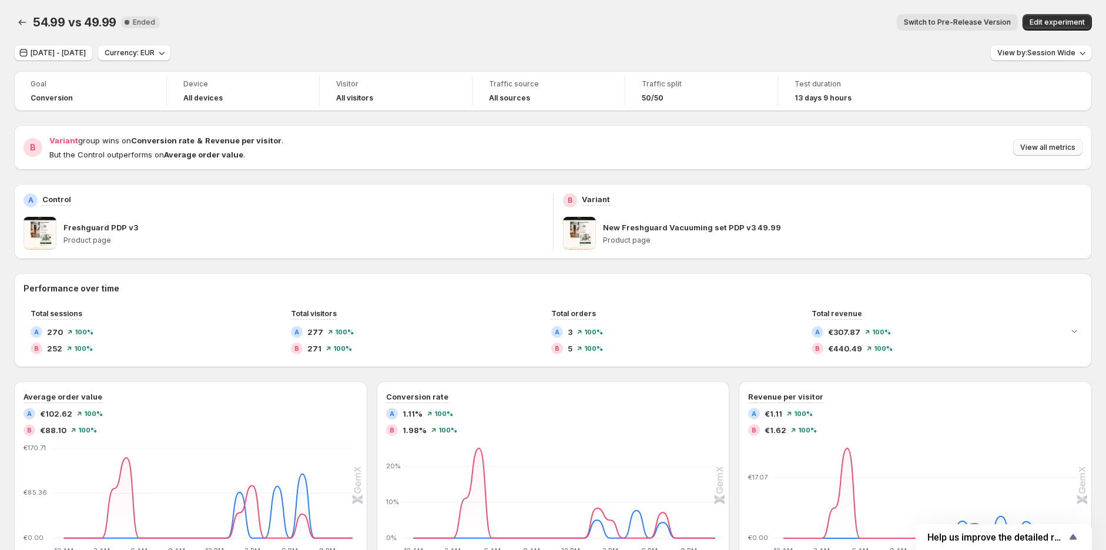
click at [1054, 149] on span "View all metrics" at bounding box center [1047, 147] width 55 height 9
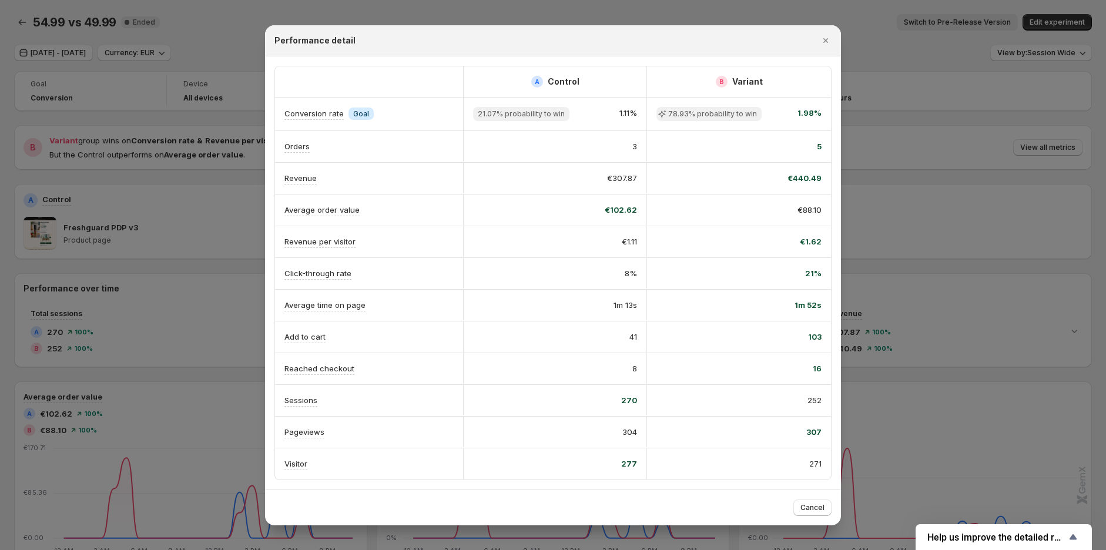
drag, startPoint x: 923, startPoint y: 139, endPoint x: 933, endPoint y: 135, distance: 10.0
click at [924, 139] on div at bounding box center [553, 275] width 1106 height 550
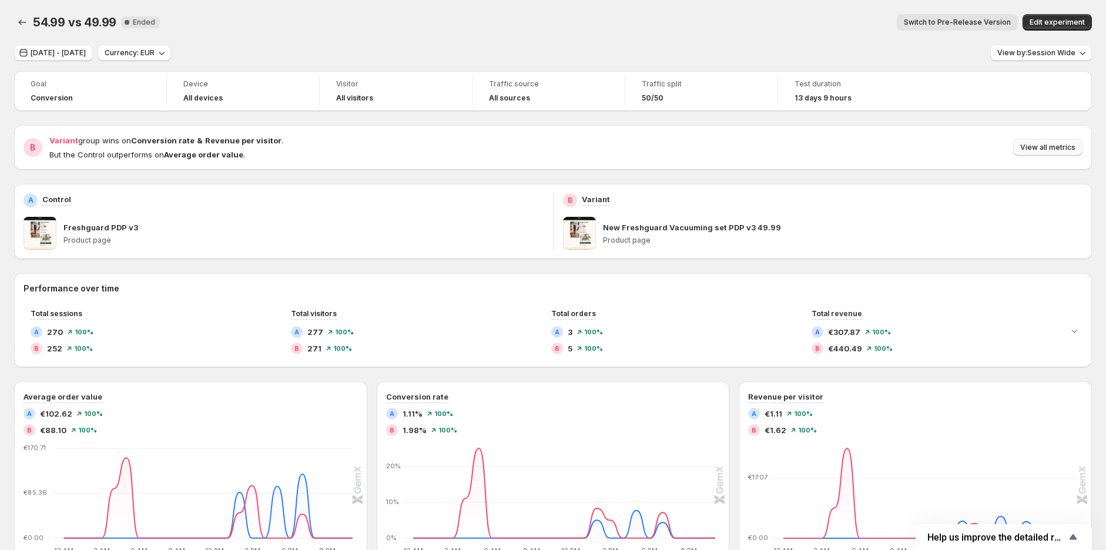
click at [1051, 147] on span "View all metrics" at bounding box center [1047, 147] width 55 height 9
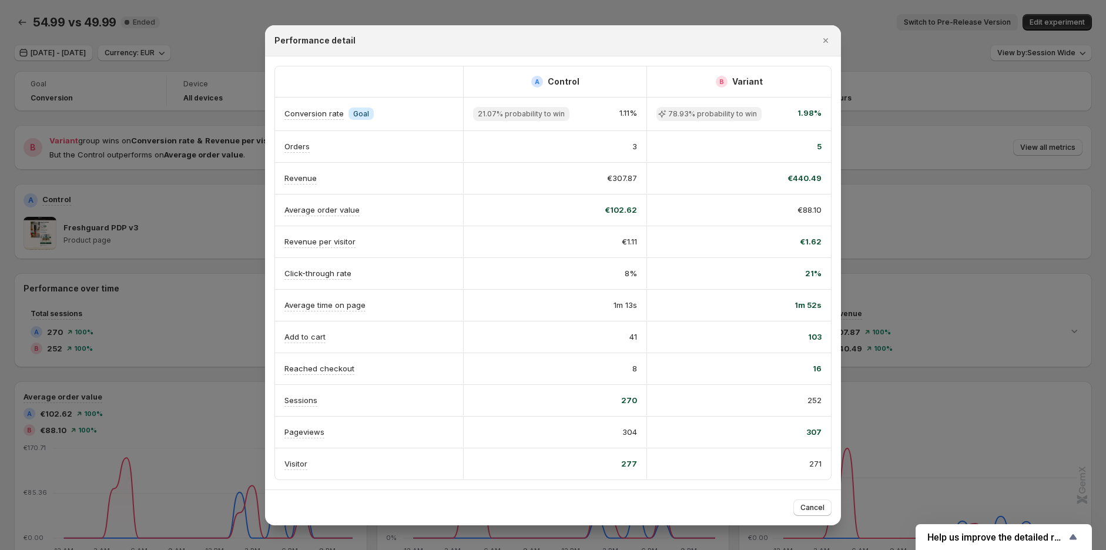
drag, startPoint x: 896, startPoint y: 115, endPoint x: 908, endPoint y: 102, distance: 17.5
click at [896, 113] on div at bounding box center [553, 275] width 1106 height 550
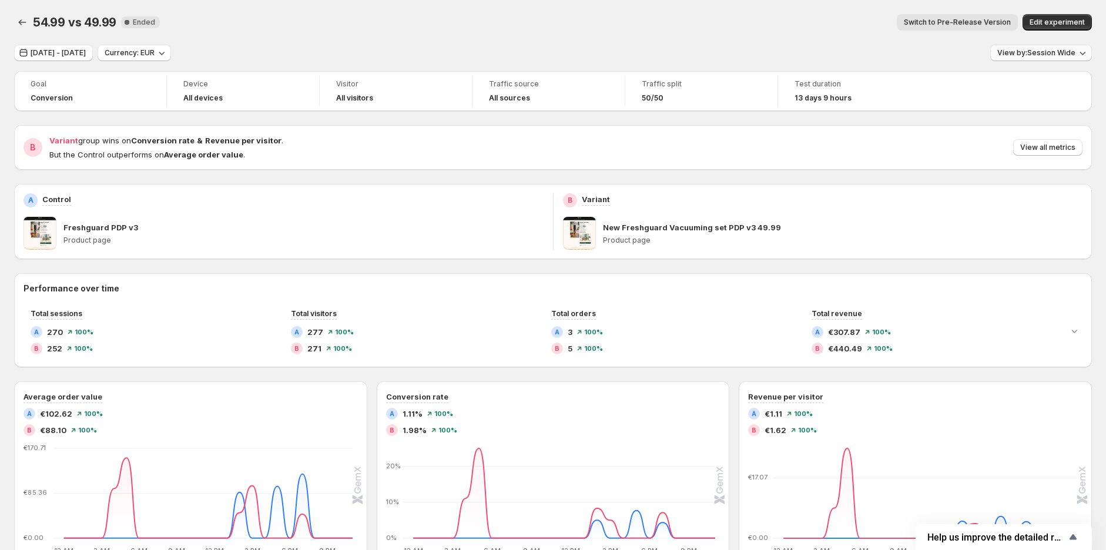
click at [1026, 48] on button "View by: Session Wide" at bounding box center [1041, 53] width 102 height 16
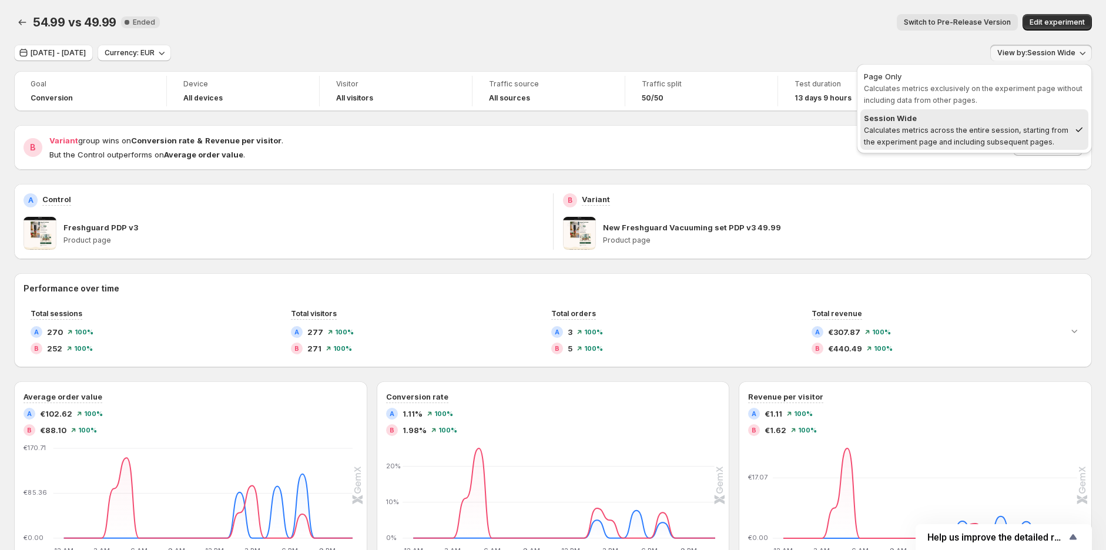
click at [1013, 80] on div "Page Only" at bounding box center [974, 77] width 221 height 12
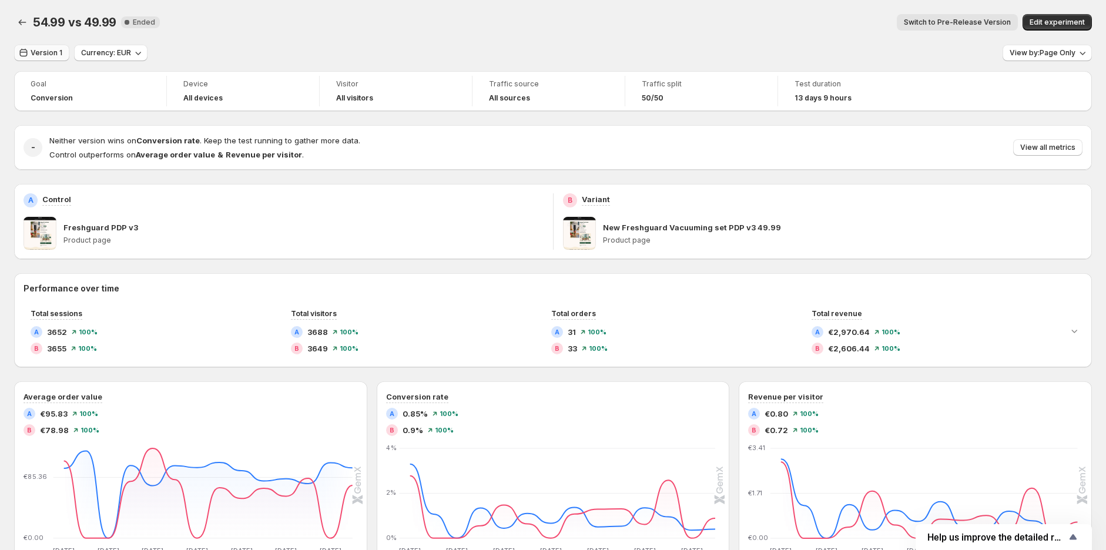
click at [51, 54] on span "Version 1" at bounding box center [47, 52] width 32 height 9
